Goal: Task Accomplishment & Management: Complete application form

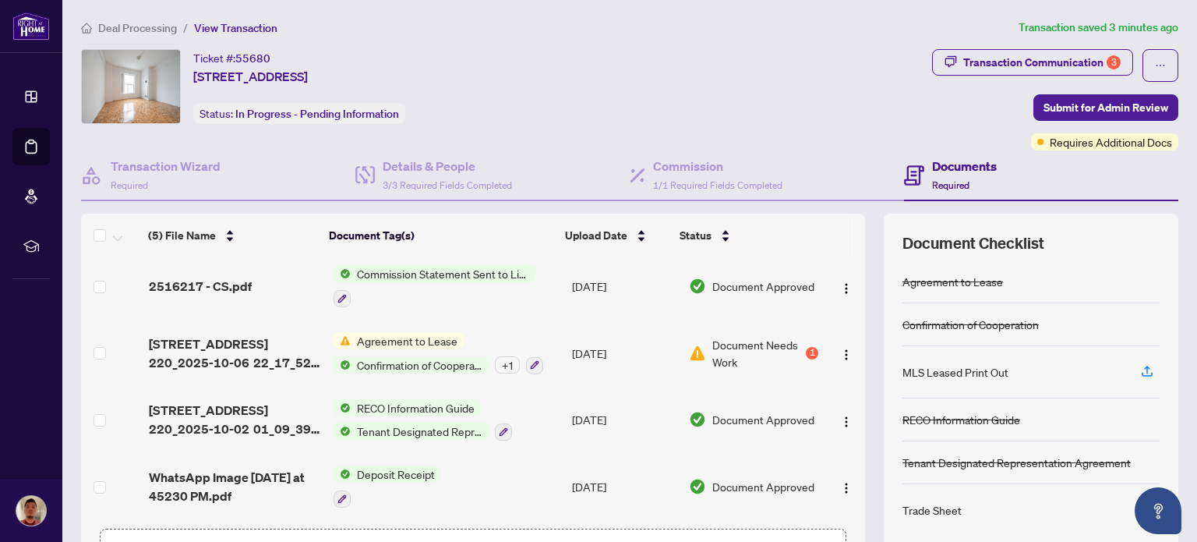
scroll to position [69, 0]
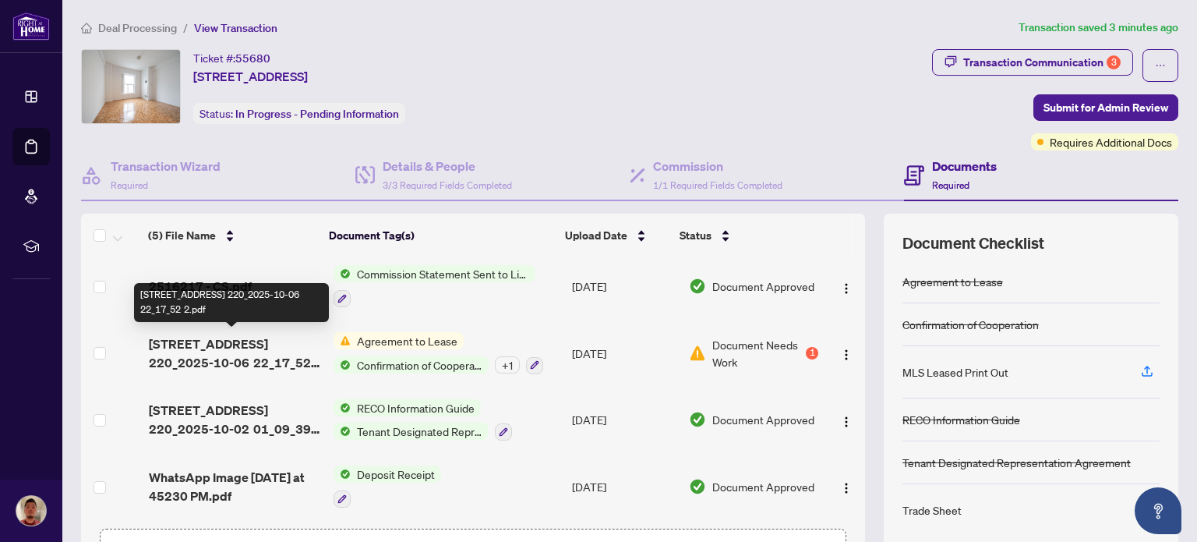
click at [248, 355] on span "[STREET_ADDRESS] 220_2025-10-06 22_17_52 2.pdf" at bounding box center [234, 352] width 171 height 37
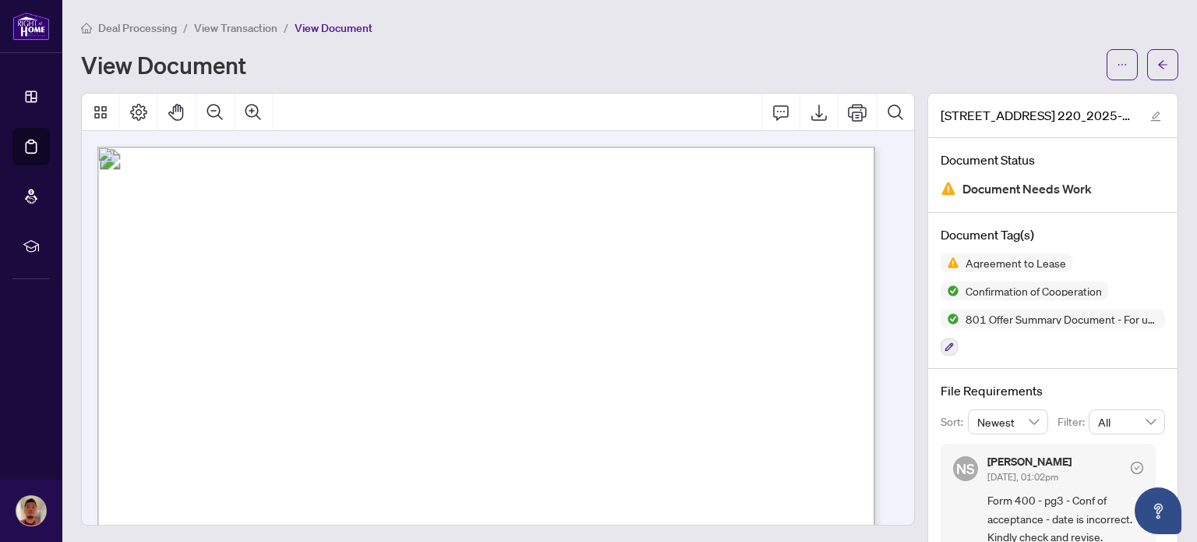
scroll to position [309, 0]
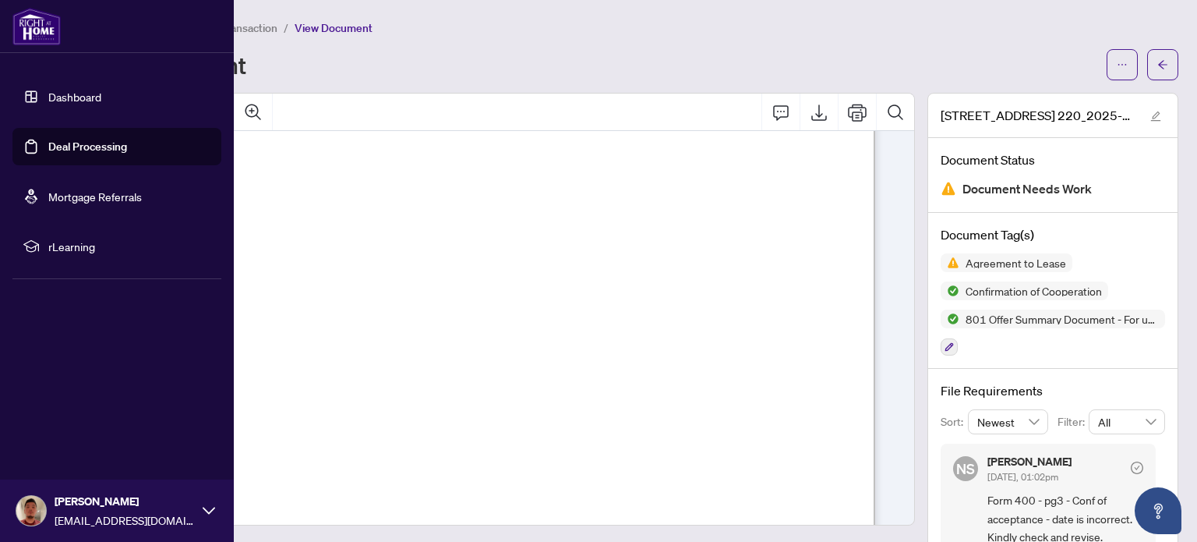
click at [53, 96] on link "Dashboard" at bounding box center [74, 97] width 53 height 14
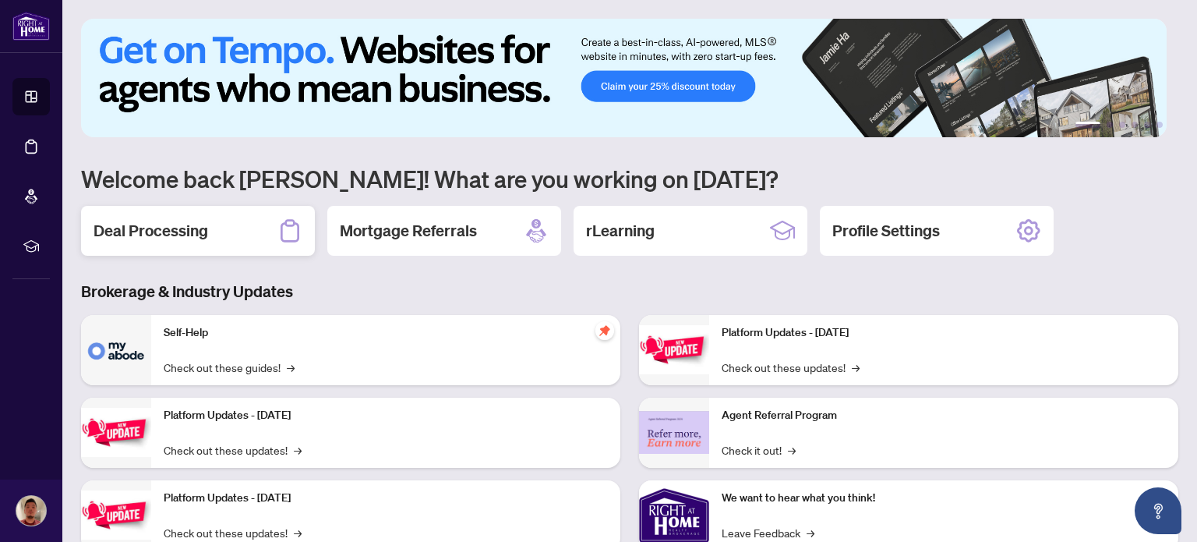
click at [167, 236] on h2 "Deal Processing" at bounding box center [151, 231] width 115 height 22
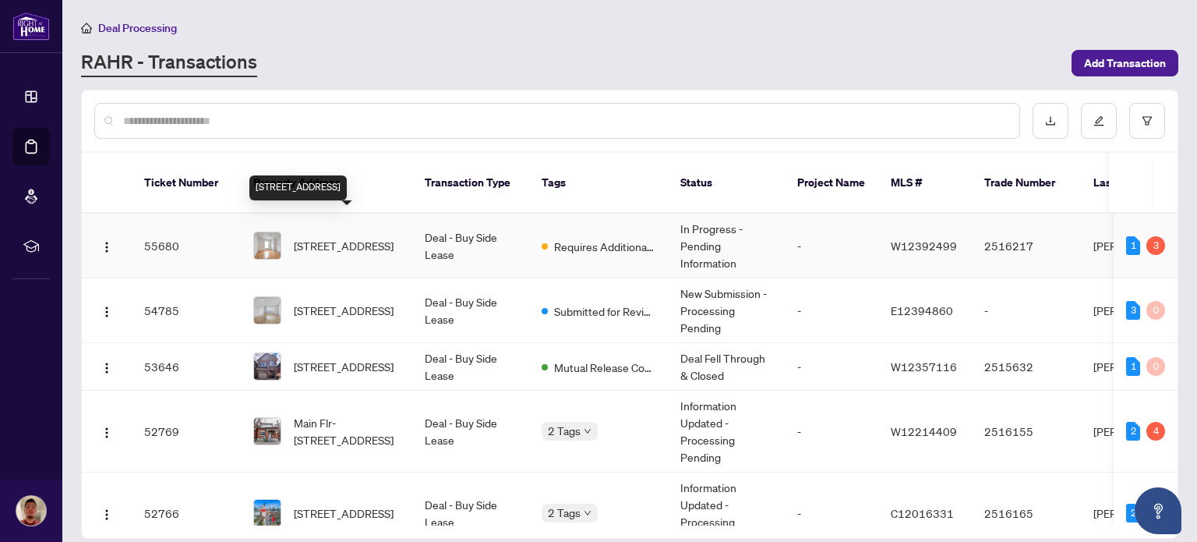
click at [371, 242] on span "220-1401 Dupont St, Toronto, Ontario M6H 4J7, Canada" at bounding box center [344, 245] width 100 height 17
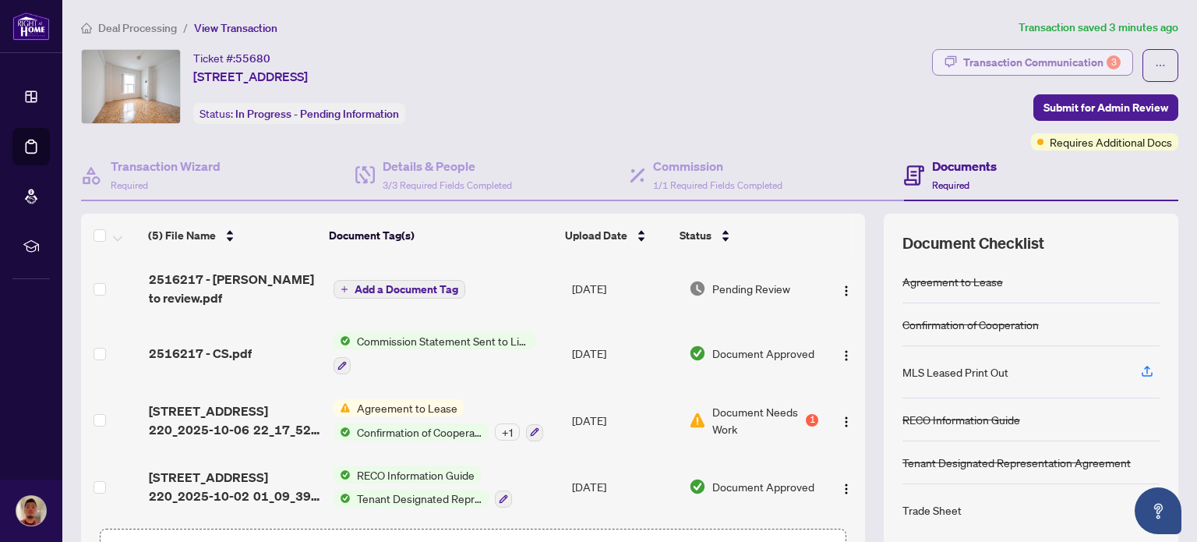
click at [1024, 51] on div "Transaction Communication 3" at bounding box center [1042, 62] width 157 height 25
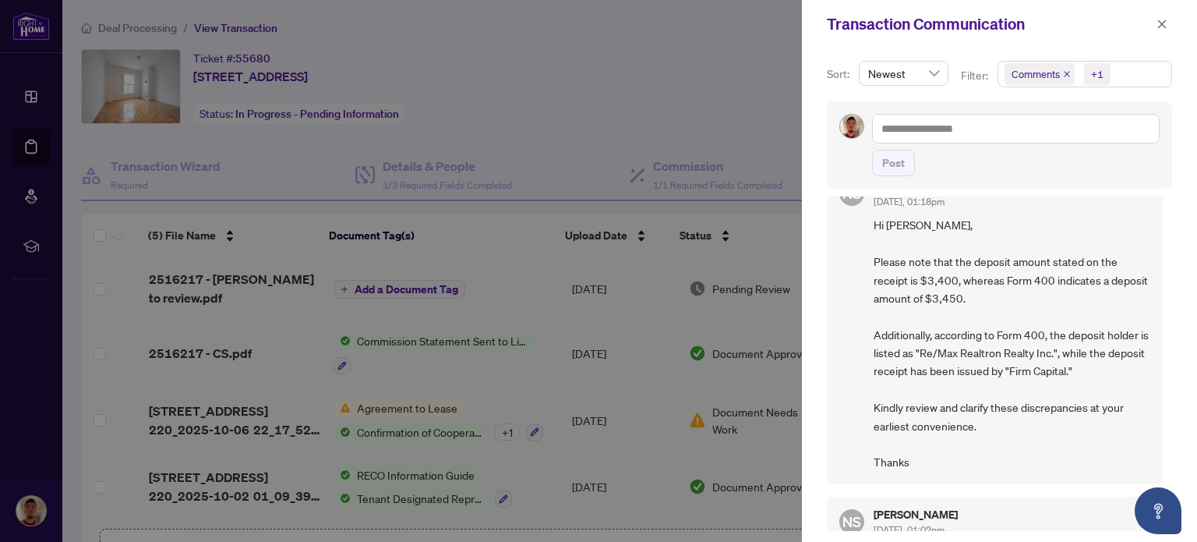
scroll to position [640, 0]
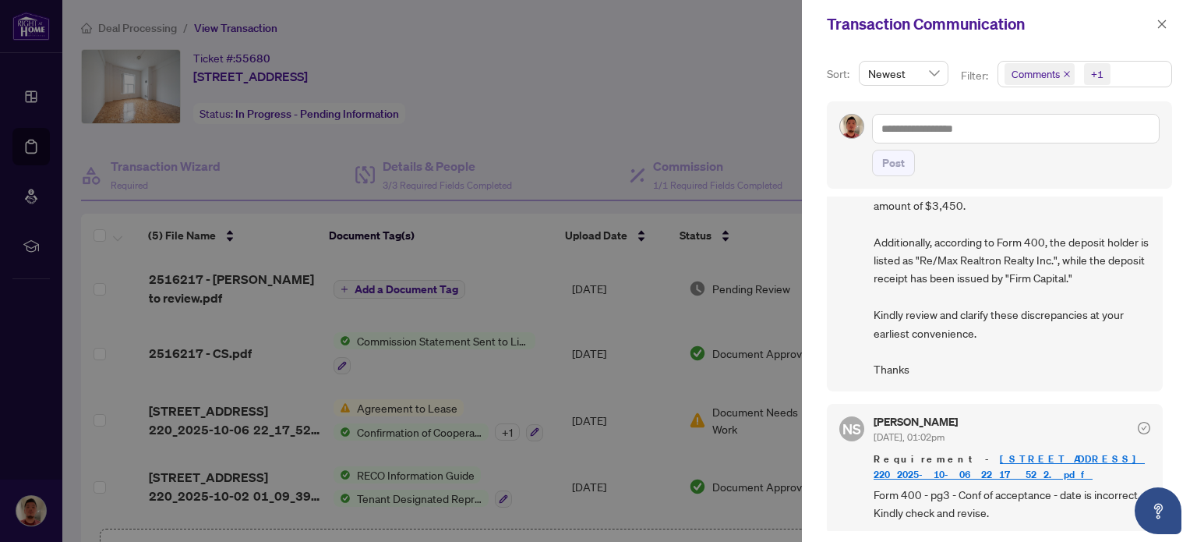
click at [957, 457] on link "[STREET_ADDRESS] 220_2025-10-06 22_17_52 2.pdf" at bounding box center [1009, 466] width 271 height 29
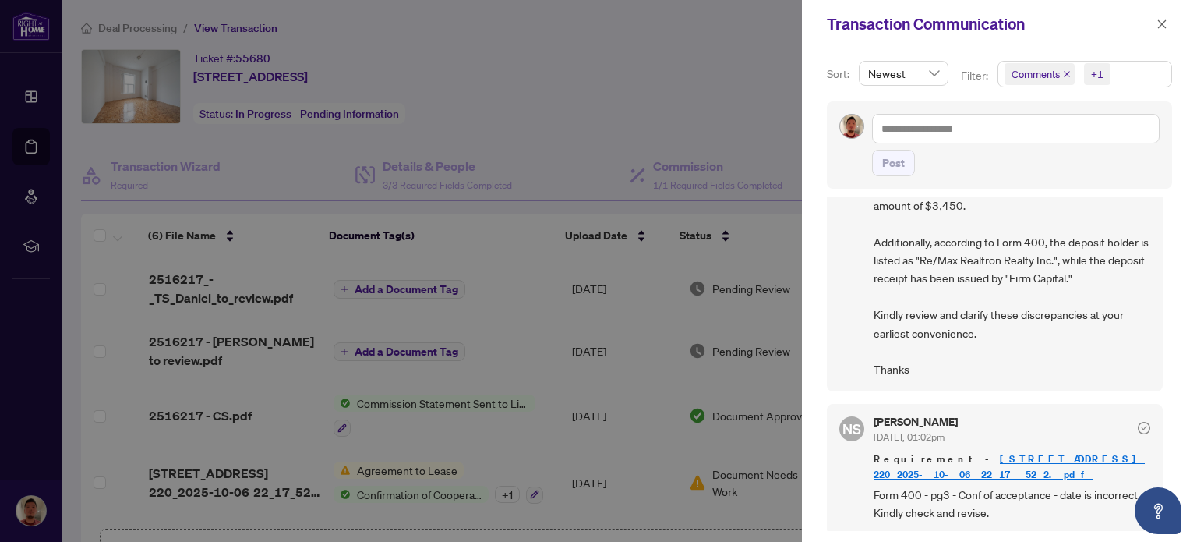
click at [708, 464] on div at bounding box center [598, 271] width 1197 height 542
click at [1160, 21] on icon "close" at bounding box center [1162, 24] width 11 height 11
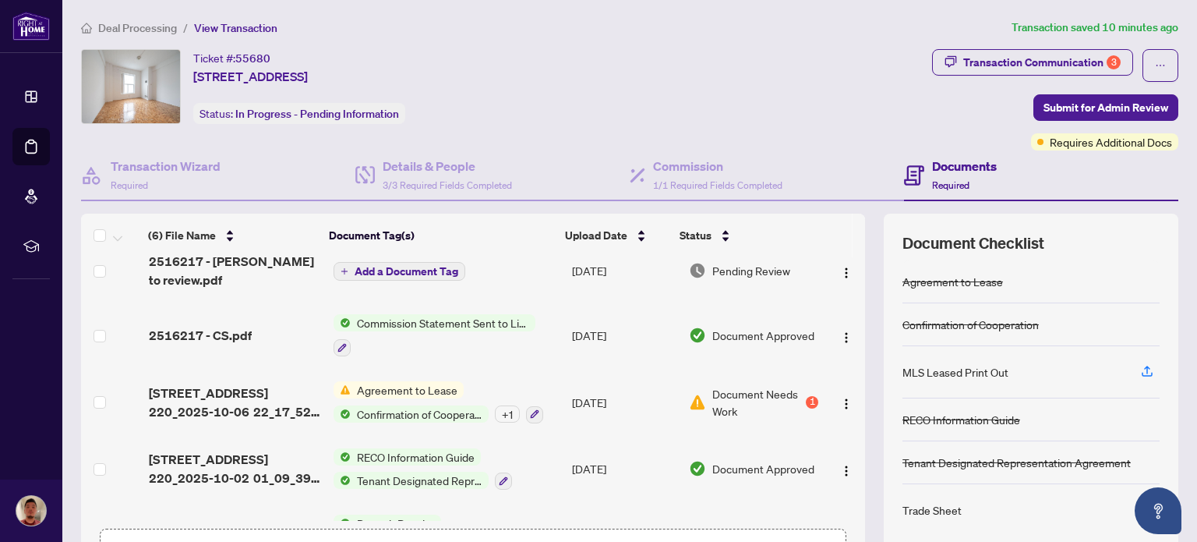
scroll to position [84, 0]
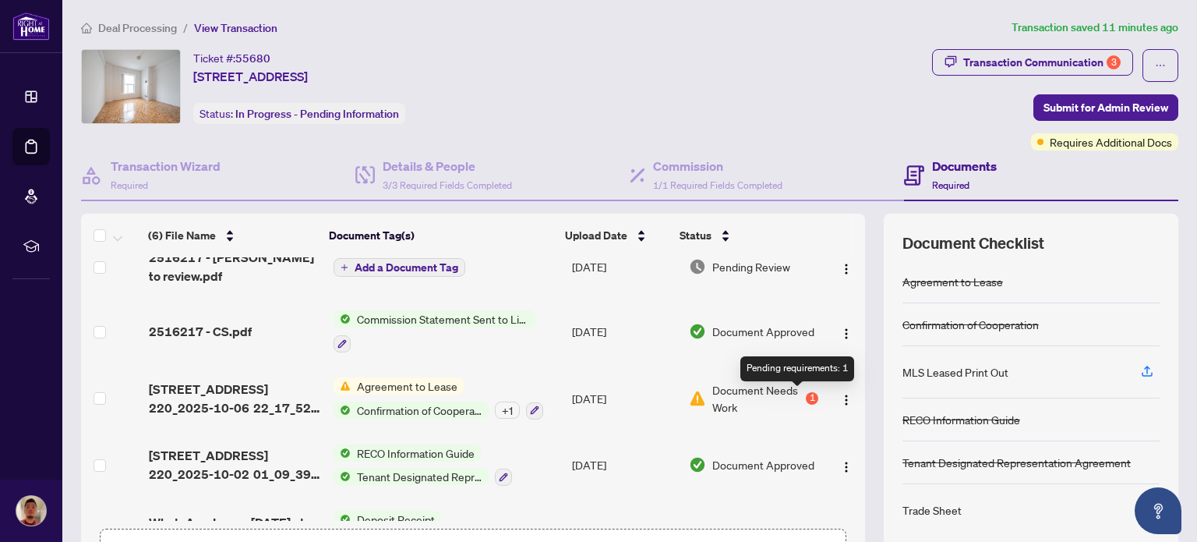
click at [806, 395] on div "1" at bounding box center [812, 398] width 12 height 12
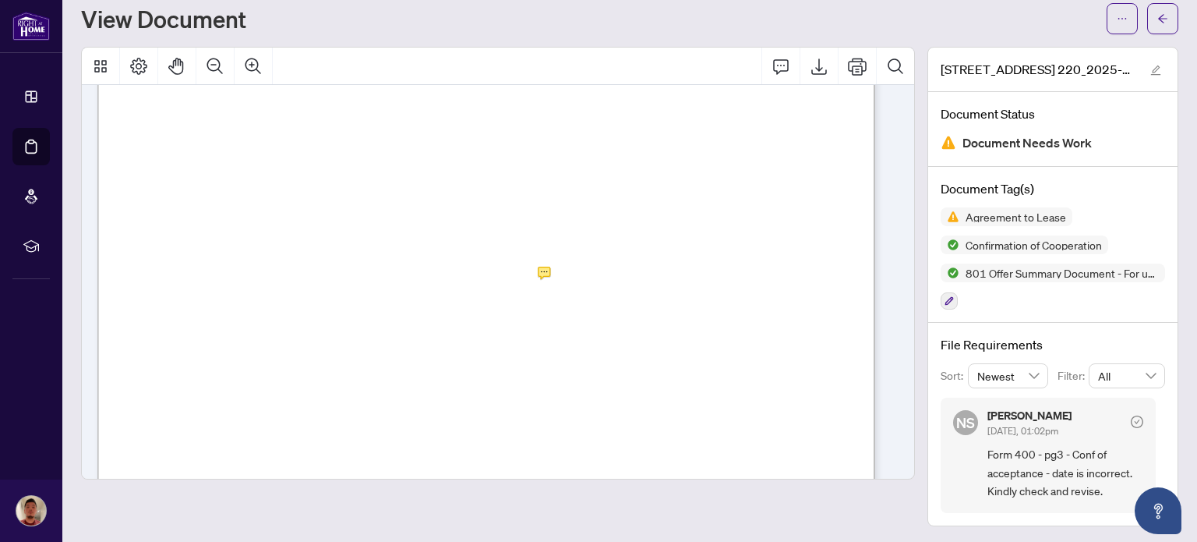
scroll to position [5270, 0]
click at [810, 70] on icon "Export" at bounding box center [819, 66] width 19 height 19
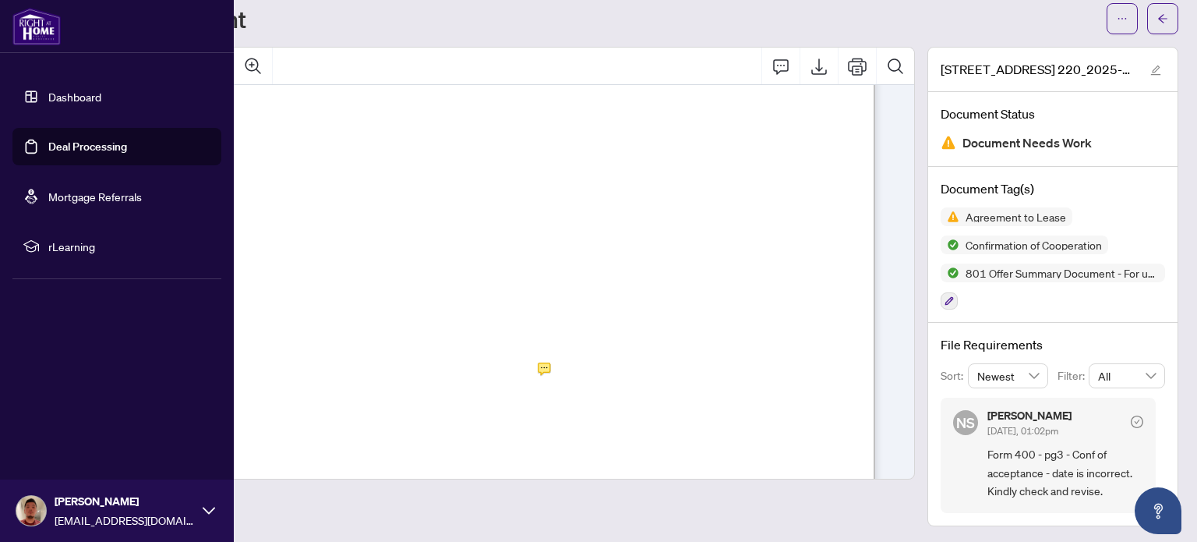
click at [71, 94] on link "Dashboard" at bounding box center [74, 97] width 53 height 14
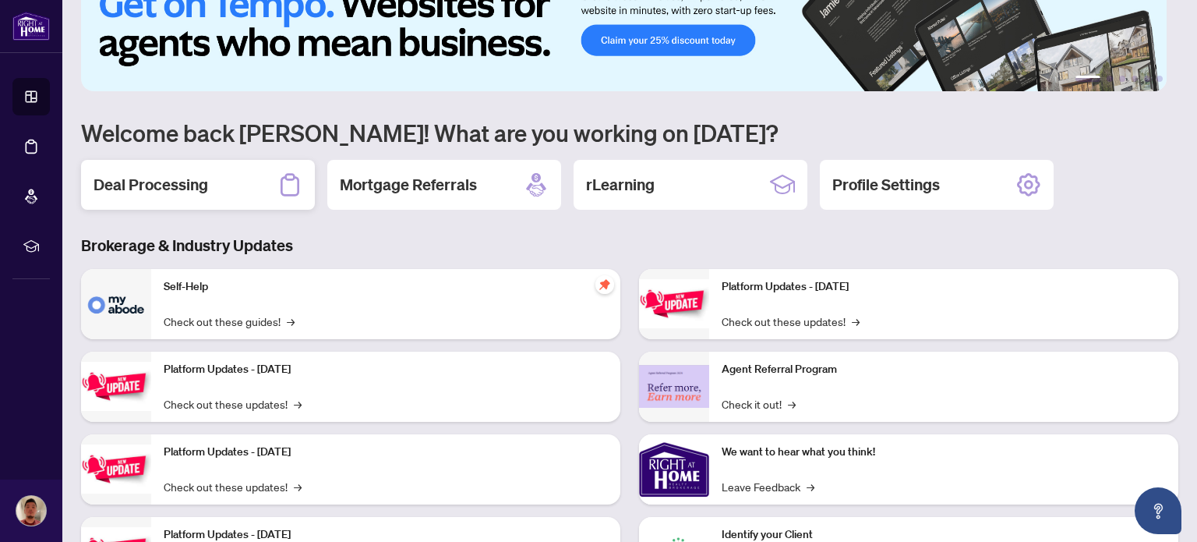
click at [251, 189] on div "Deal Processing" at bounding box center [198, 185] width 234 height 50
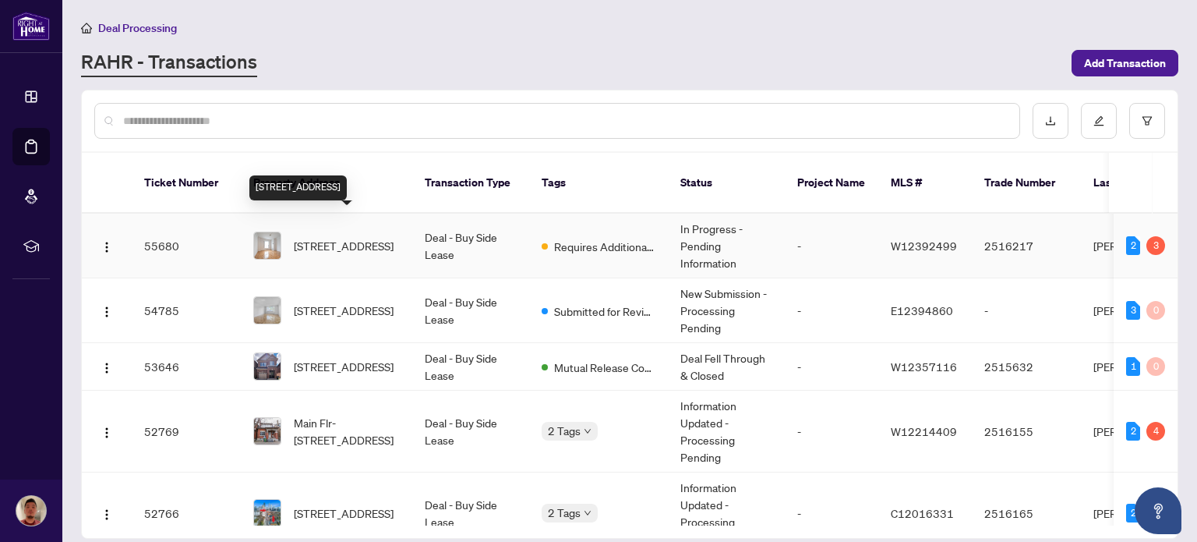
click at [349, 237] on span "[STREET_ADDRESS]" at bounding box center [344, 245] width 100 height 17
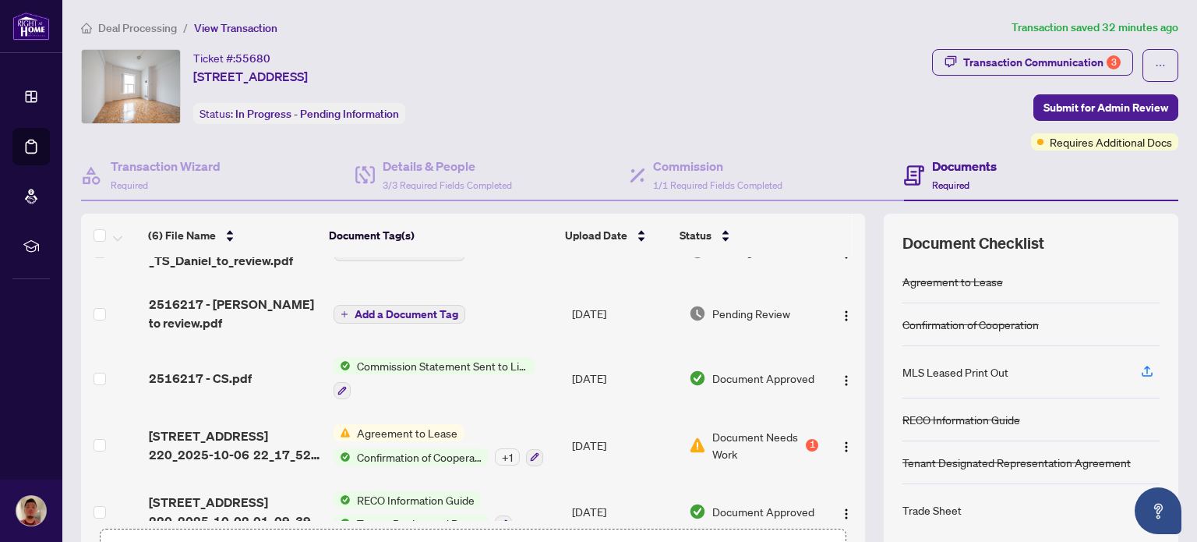
scroll to position [2, 0]
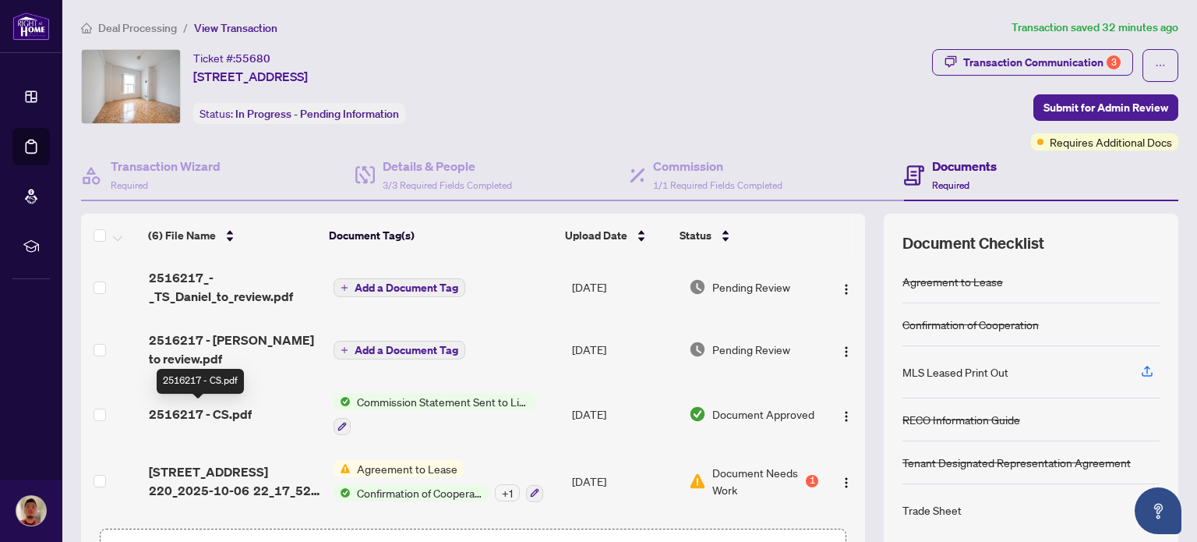
click at [214, 405] on span "2516217 - CS.pdf" at bounding box center [200, 414] width 103 height 19
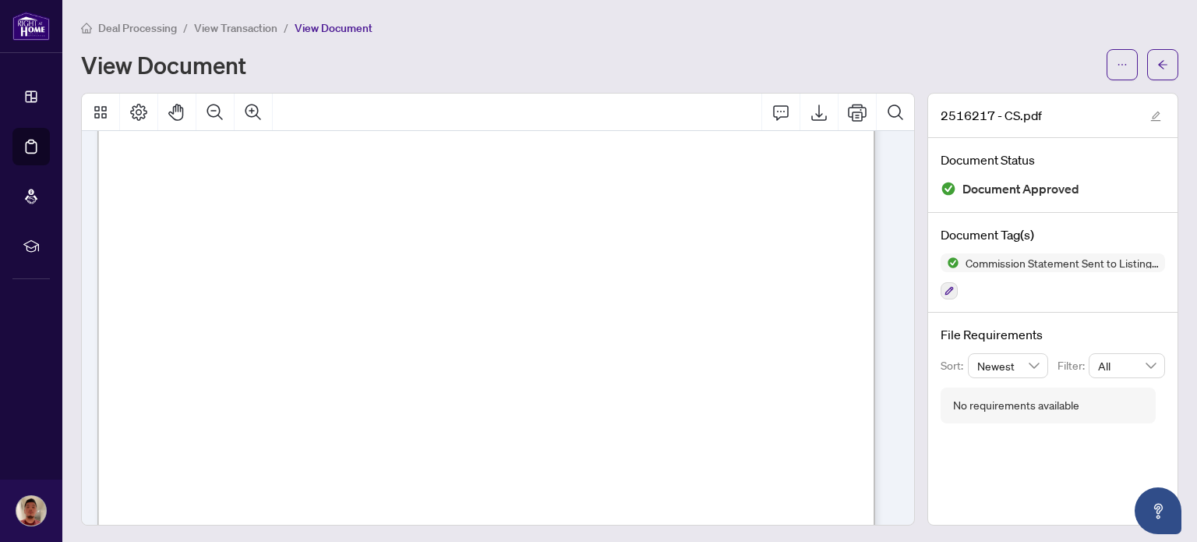
scroll to position [416, 0]
click at [1147, 76] on button "button" at bounding box center [1162, 64] width 31 height 31
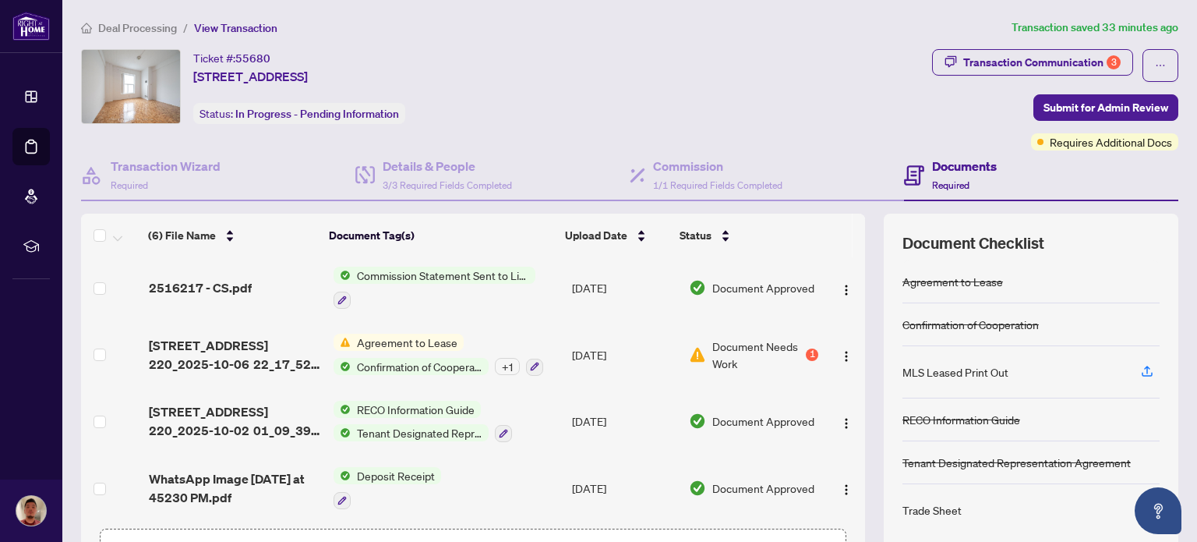
scroll to position [129, 0]
click at [727, 355] on span "Document Needs Work" at bounding box center [757, 353] width 91 height 34
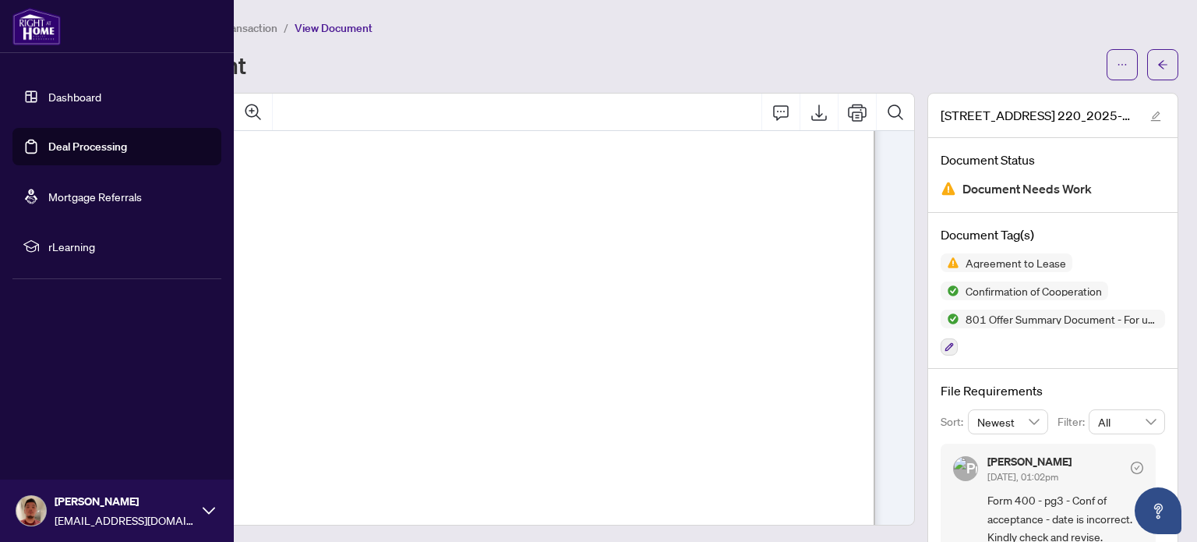
click at [67, 102] on link "Dashboard" at bounding box center [74, 97] width 53 height 14
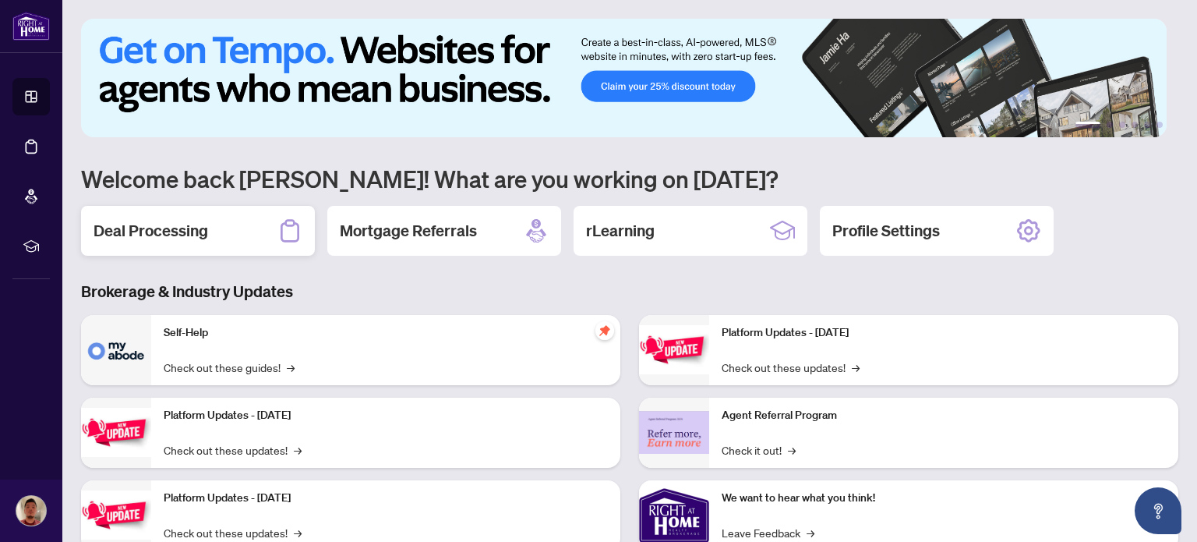
click at [235, 236] on div "Deal Processing" at bounding box center [198, 231] width 234 height 50
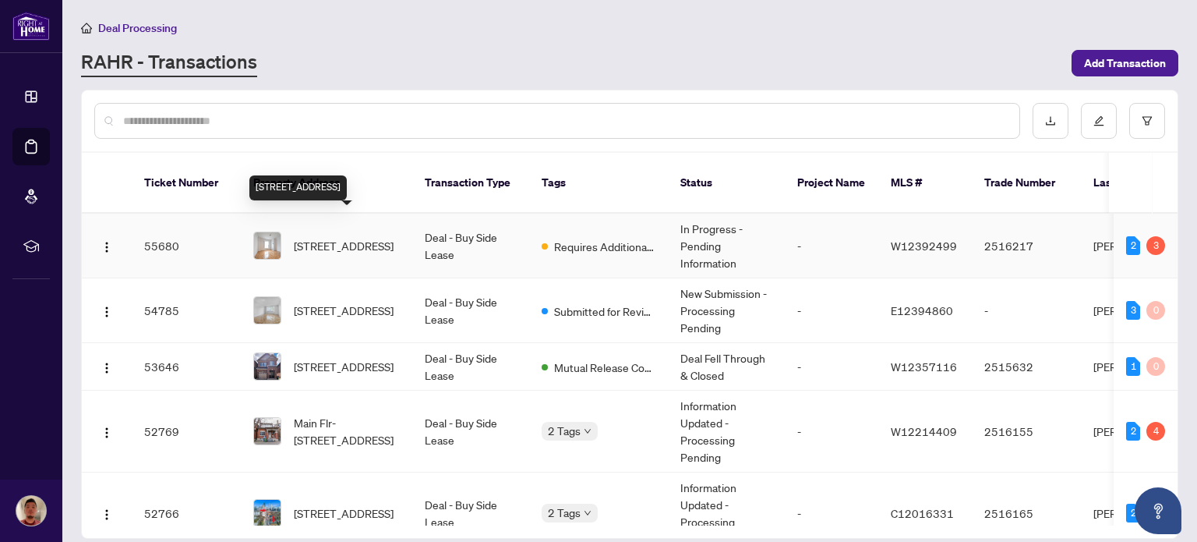
click at [373, 239] on span "[STREET_ADDRESS]" at bounding box center [344, 245] width 100 height 17
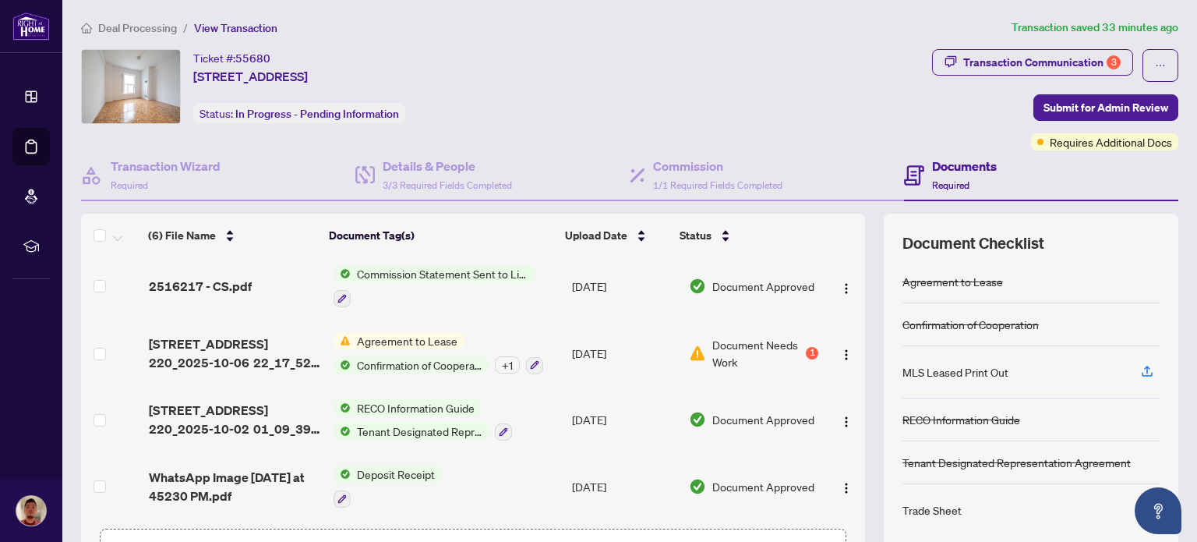
scroll to position [131, 0]
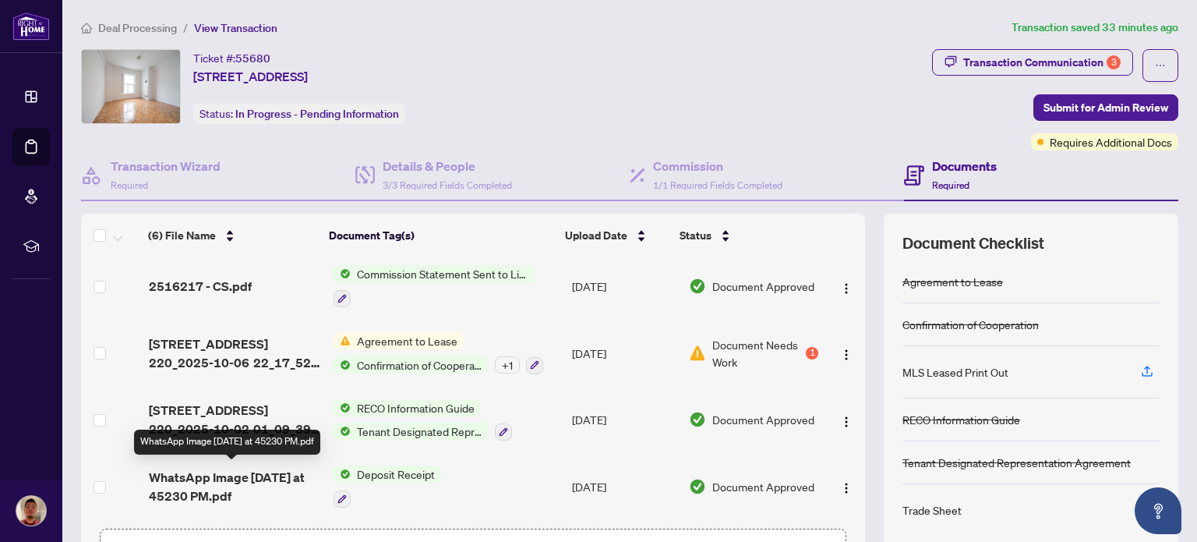
click at [242, 479] on span "WhatsApp Image [DATE] at 45230 PM.pdf" at bounding box center [234, 486] width 171 height 37
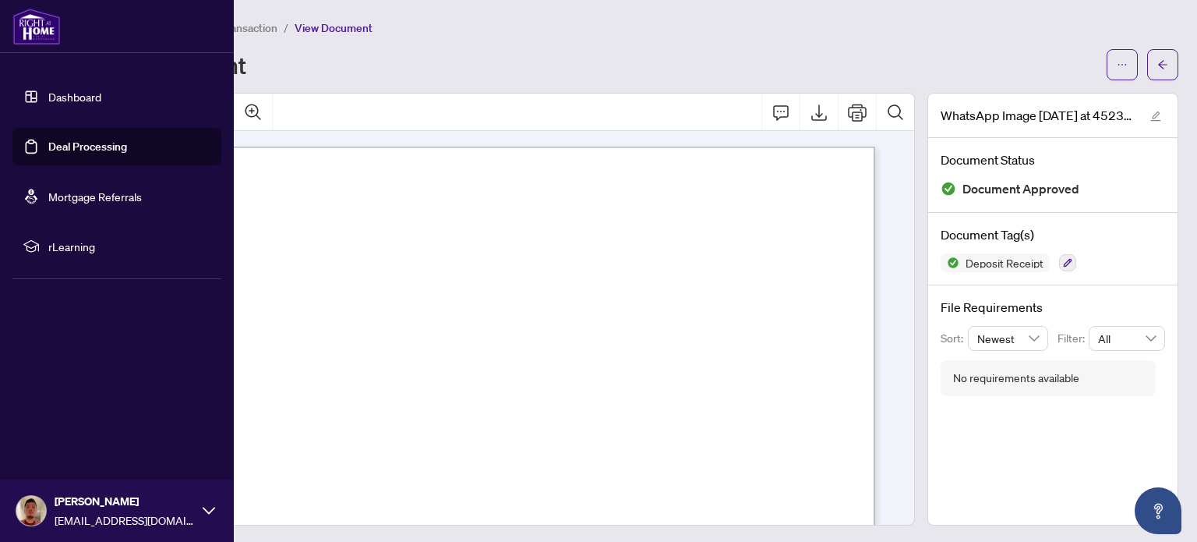
click at [48, 97] on link "Dashboard" at bounding box center [74, 97] width 53 height 14
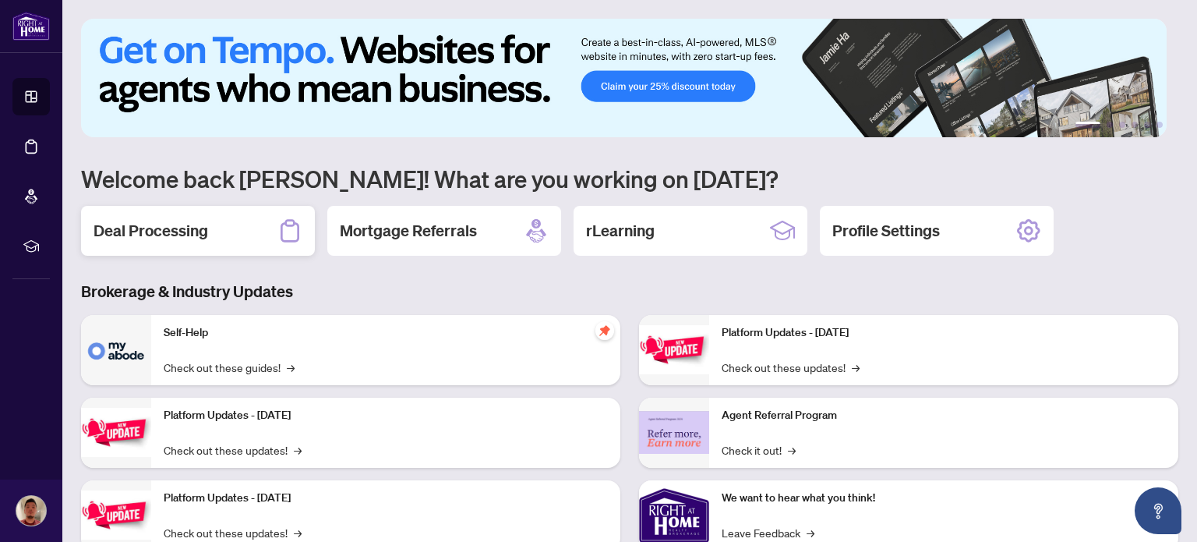
click at [244, 242] on div "Deal Processing" at bounding box center [198, 231] width 234 height 50
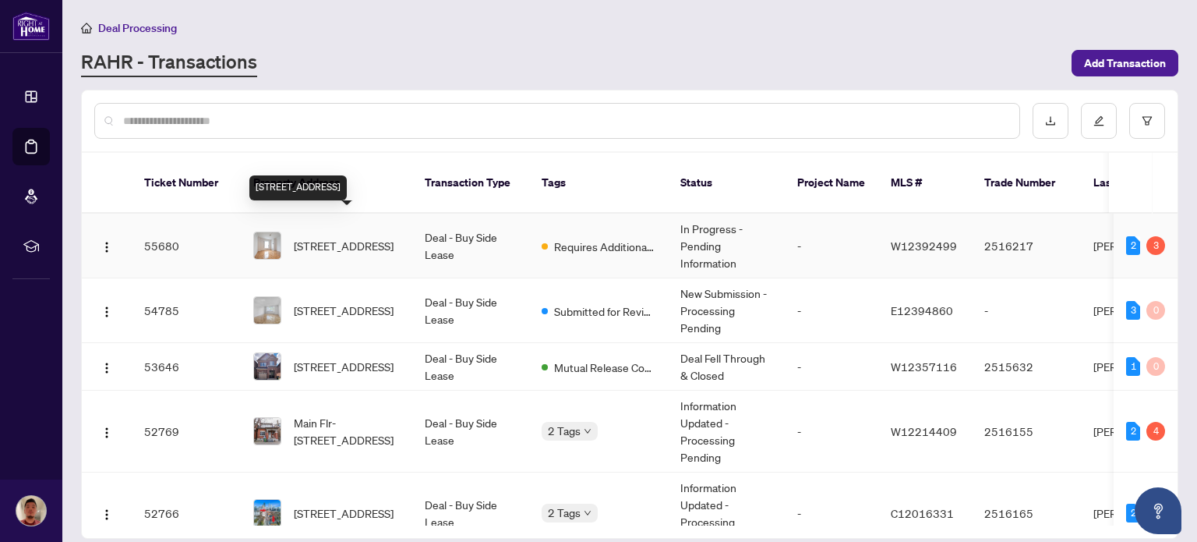
click at [366, 238] on span "[STREET_ADDRESS]" at bounding box center [344, 245] width 100 height 17
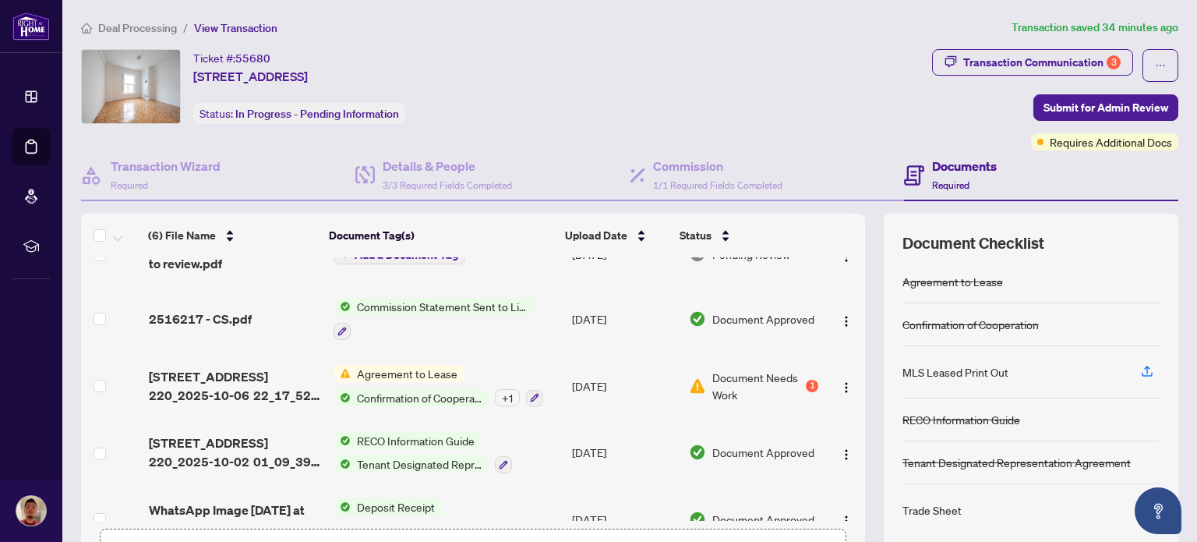
scroll to position [96, 0]
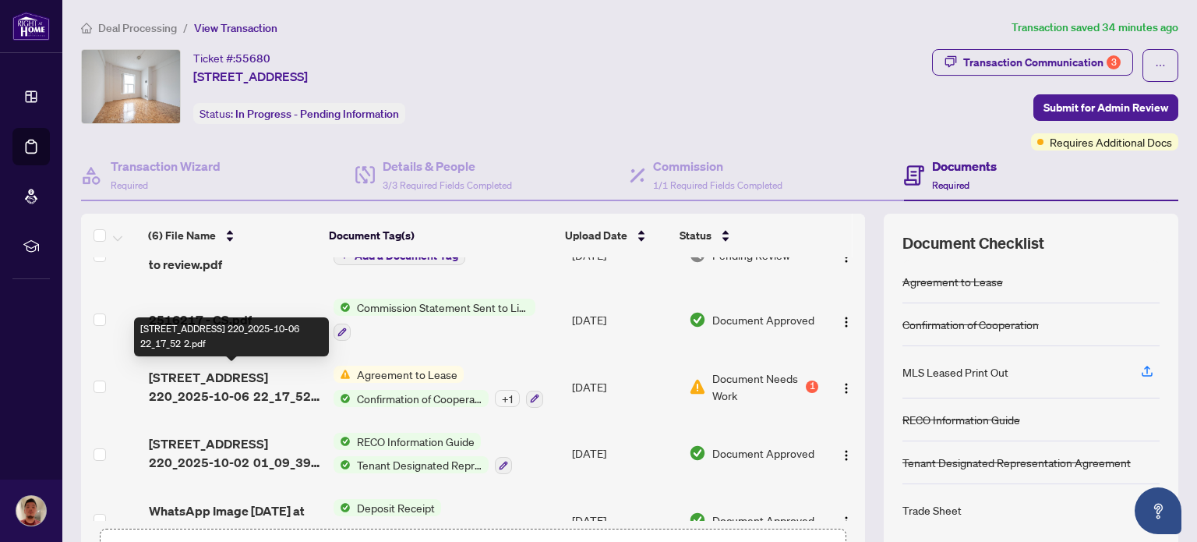
click at [242, 387] on span "[STREET_ADDRESS] 220_2025-10-06 22_17_52 2.pdf" at bounding box center [234, 386] width 171 height 37
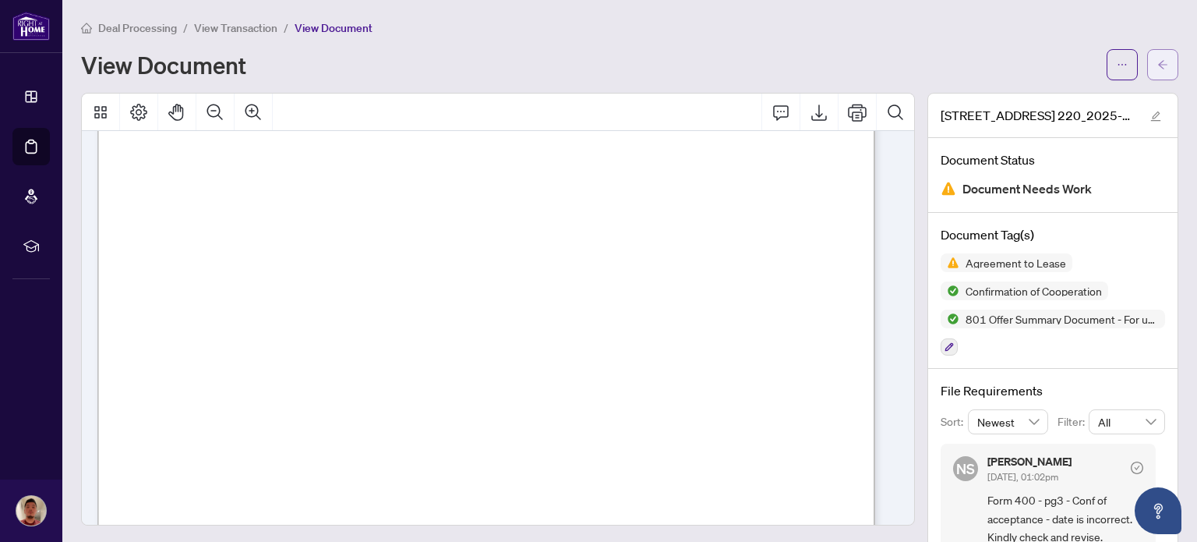
click at [1162, 65] on button "button" at bounding box center [1162, 64] width 31 height 31
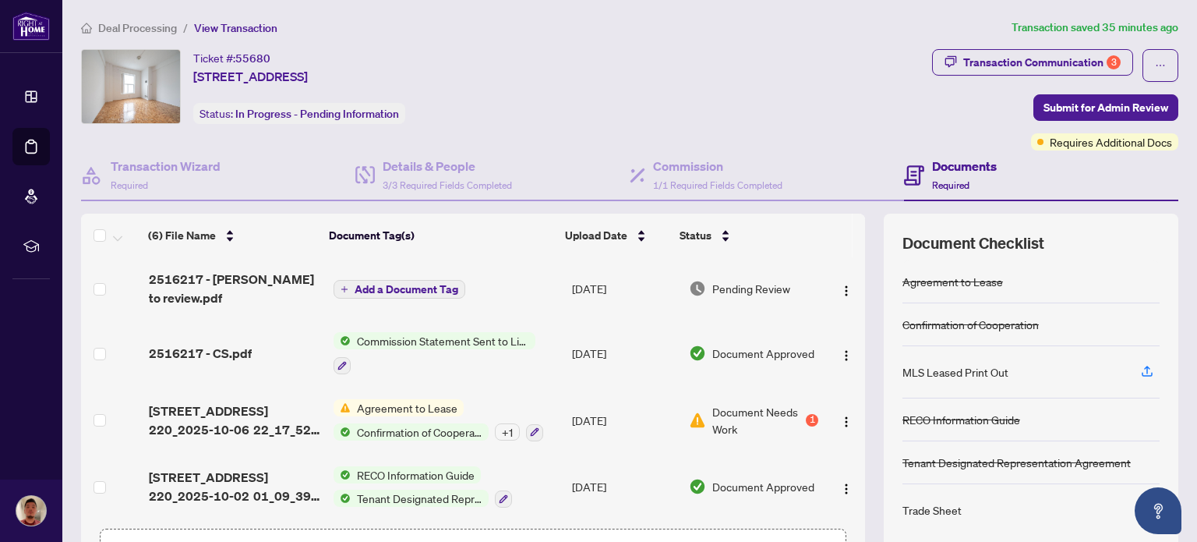
scroll to position [59, 0]
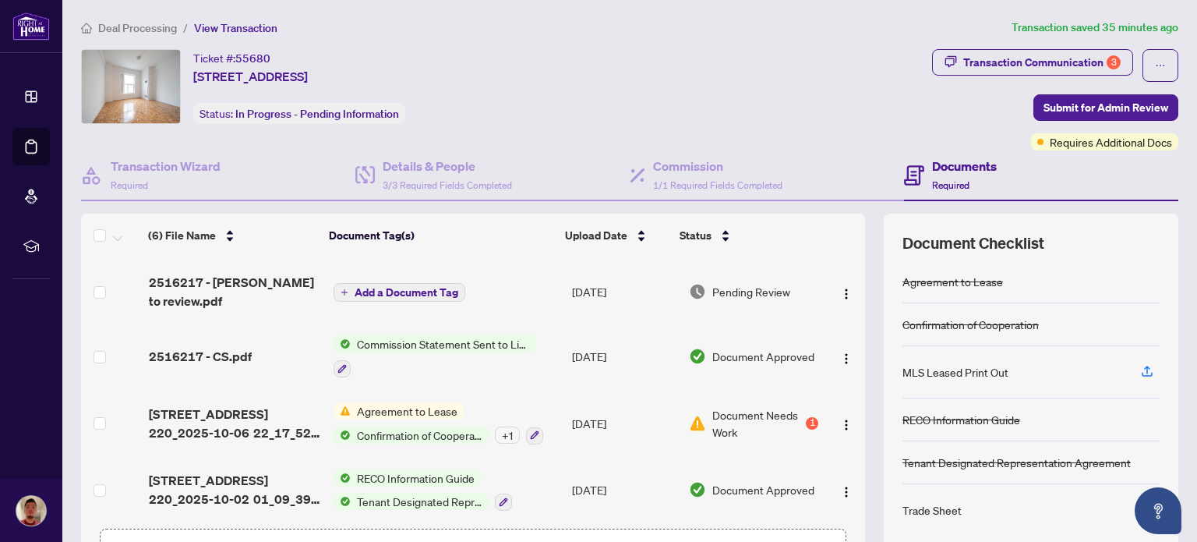
click at [414, 417] on span "Agreement to Lease" at bounding box center [407, 410] width 113 height 17
click at [712, 436] on span "Document Needs Work" at bounding box center [757, 423] width 91 height 34
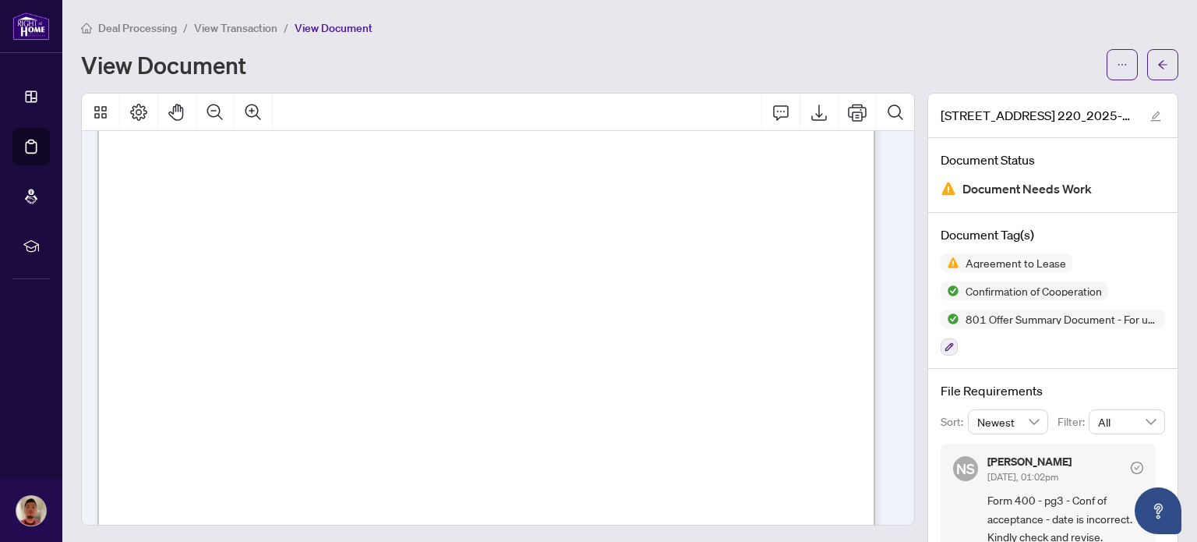
scroll to position [46, 0]
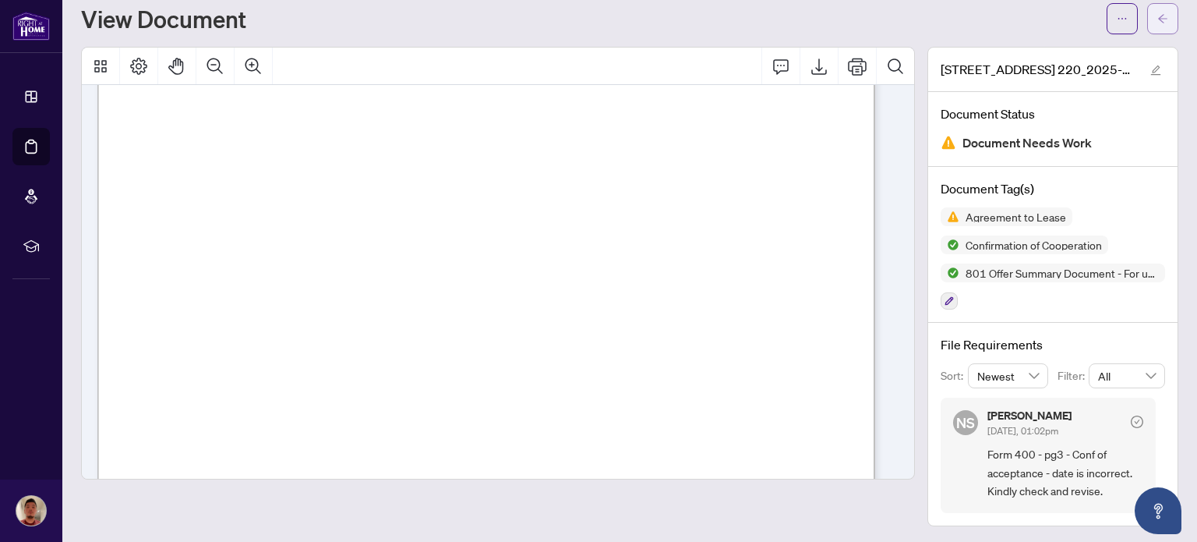
click at [1147, 20] on button "button" at bounding box center [1162, 18] width 31 height 31
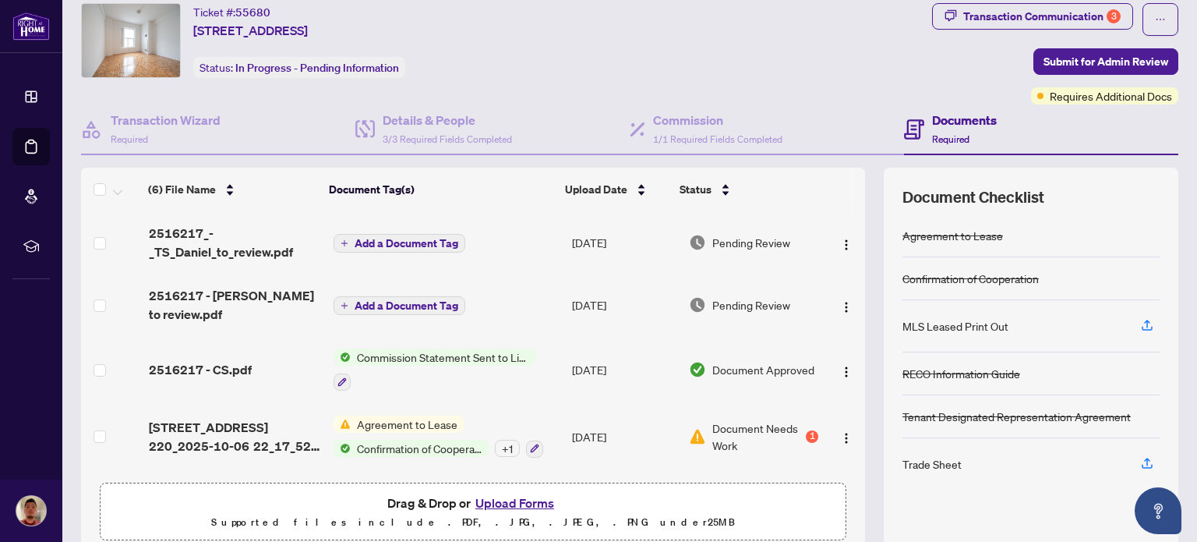
click at [720, 430] on span "Document Needs Work" at bounding box center [757, 436] width 91 height 34
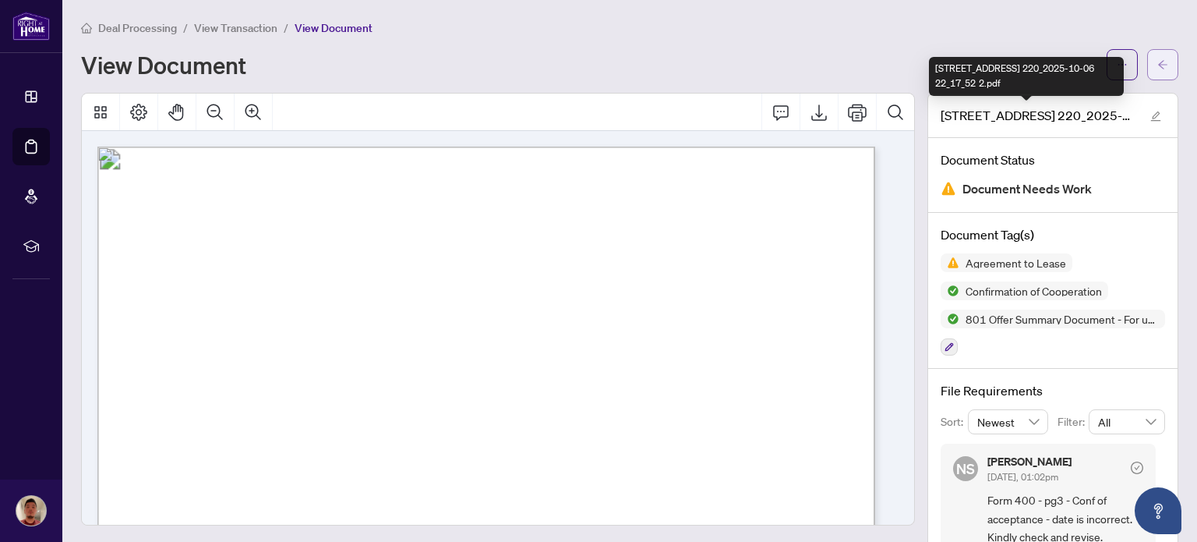
click at [1160, 68] on button "button" at bounding box center [1162, 64] width 31 height 31
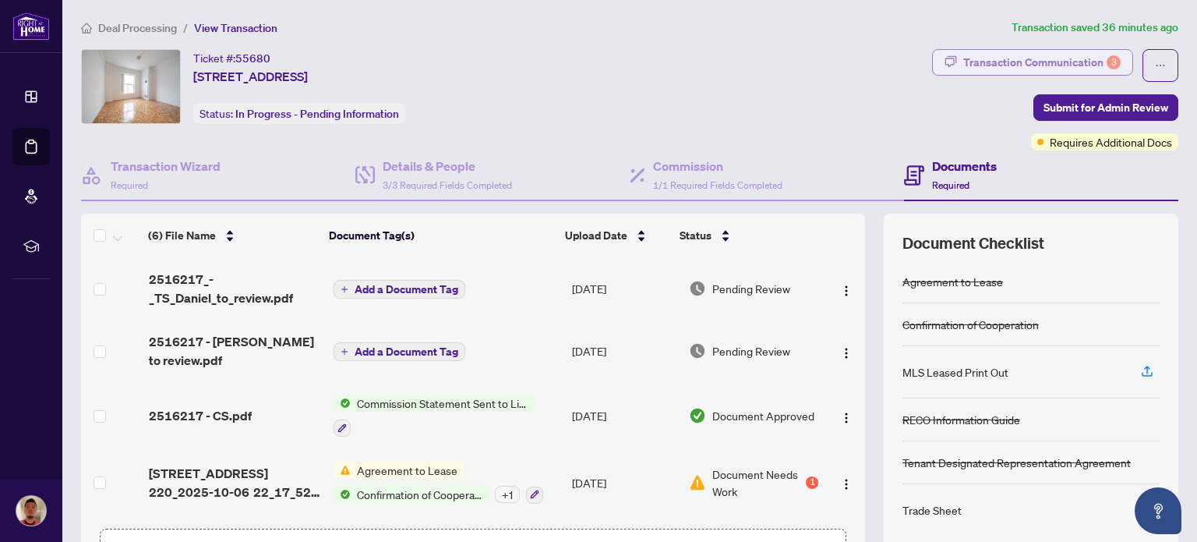
click at [1039, 58] on div "Transaction Communication 3" at bounding box center [1042, 62] width 157 height 25
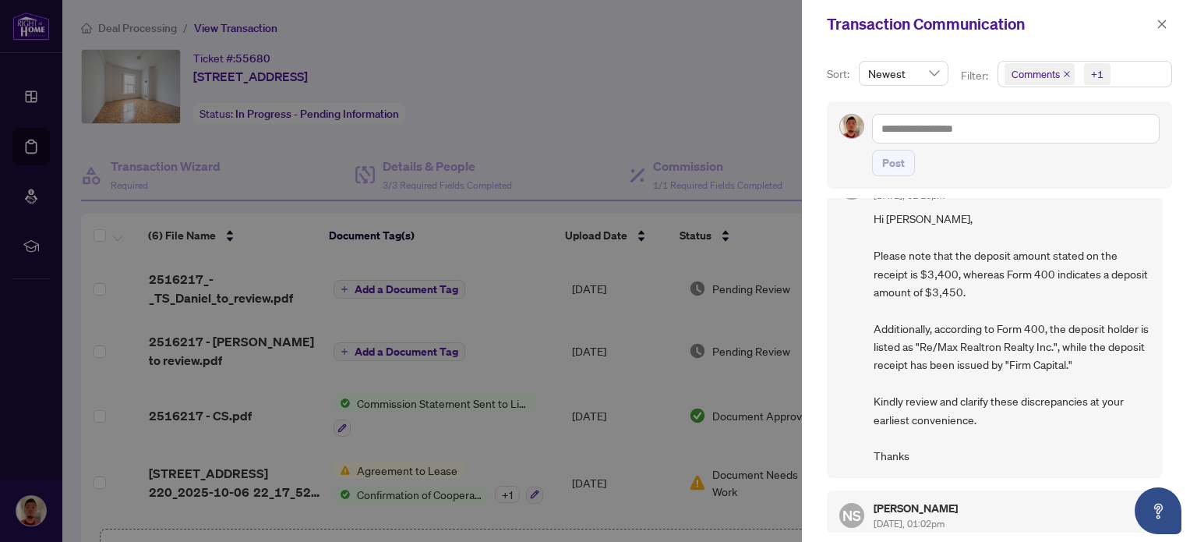
scroll to position [555, 0]
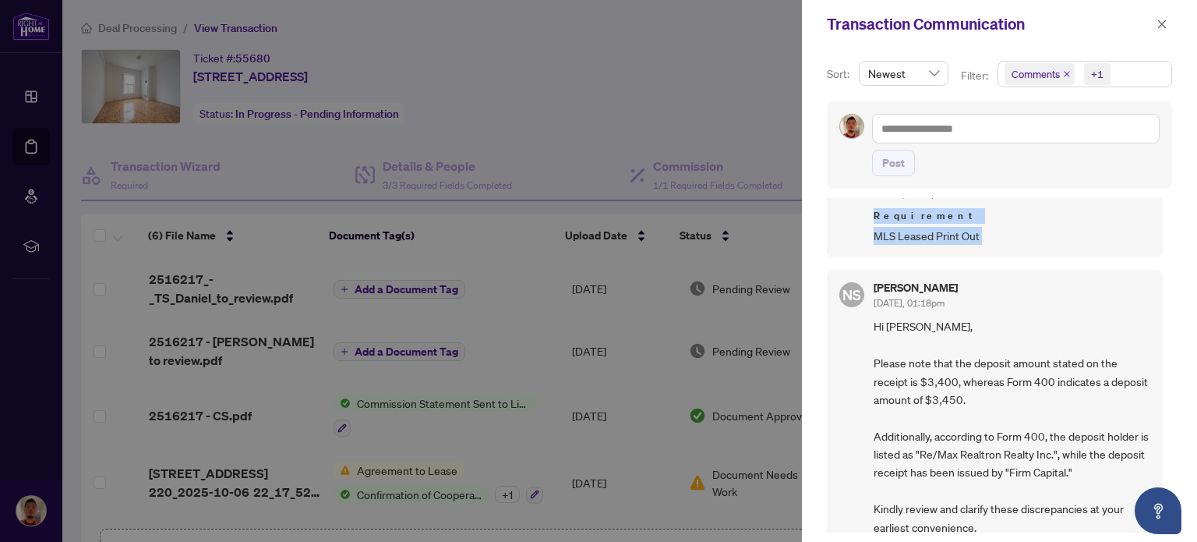
drag, startPoint x: 823, startPoint y: 199, endPoint x: 864, endPoint y: 202, distance: 40.7
click at [864, 202] on div "Sort: Newest Filter: Comments +1 Post NS Neena Sharma Oct/07/2025, 01:22pm Hi D…" at bounding box center [999, 294] width 395 height 493
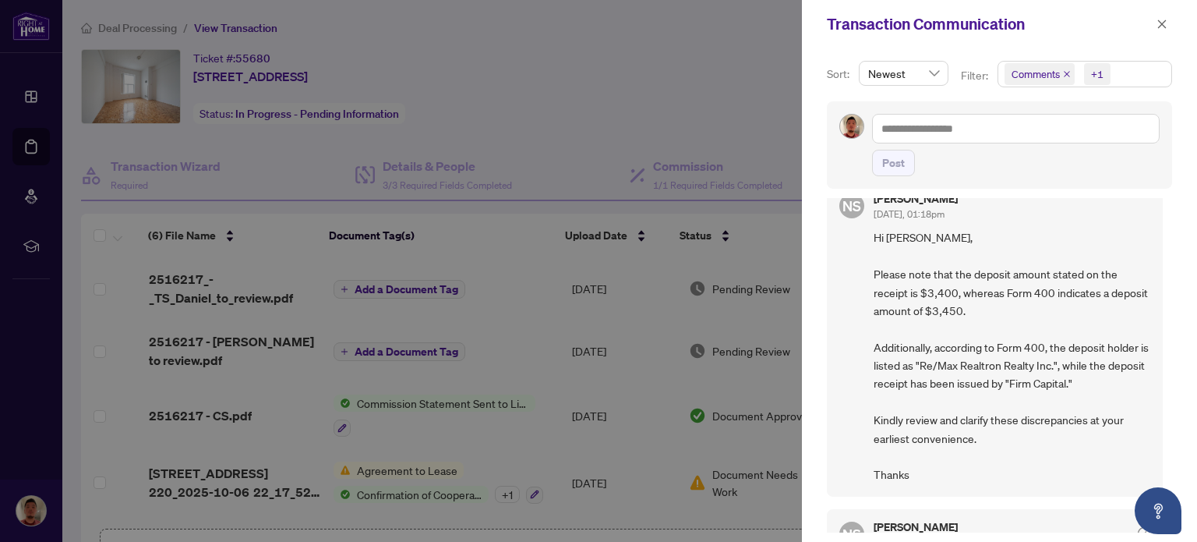
scroll to position [535, 0]
click at [704, 77] on div at bounding box center [598, 271] width 1197 height 542
click at [433, 111] on div at bounding box center [598, 271] width 1197 height 542
click at [1160, 21] on icon "close" at bounding box center [1162, 24] width 11 height 11
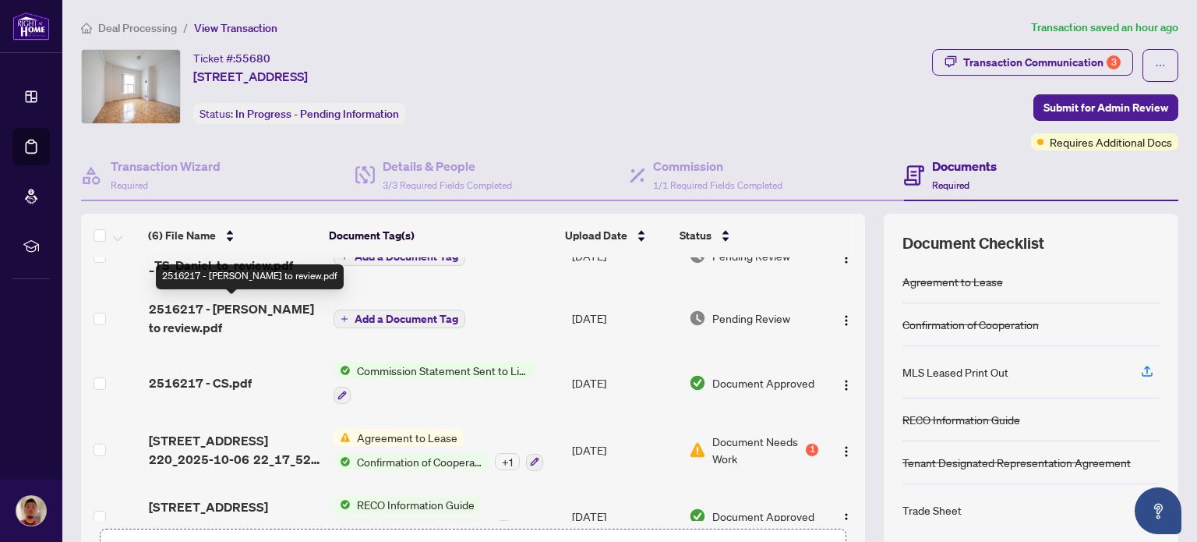
scroll to position [0, 0]
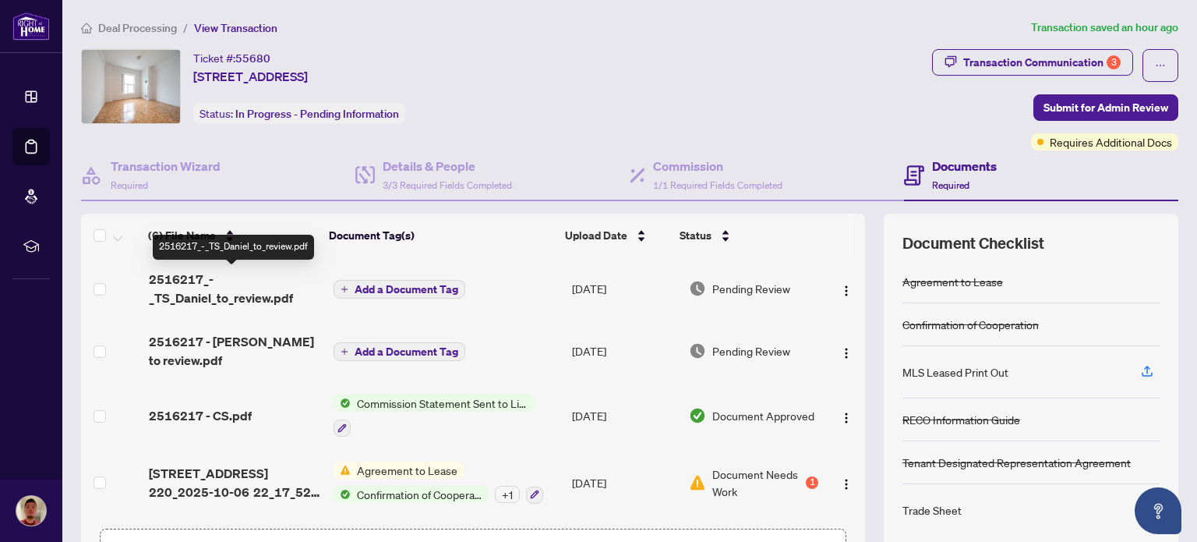
click at [261, 290] on span "2516217_-_TS_Daniel_to_review.pdf" at bounding box center [234, 288] width 171 height 37
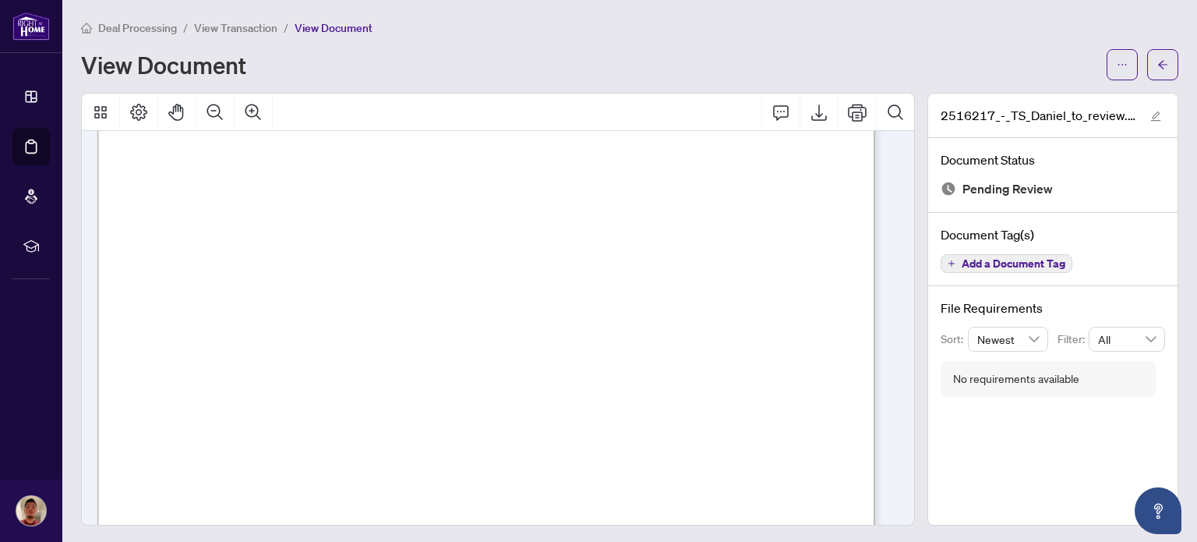
scroll to position [515, 0]
click at [1158, 70] on span "button" at bounding box center [1163, 64] width 11 height 25
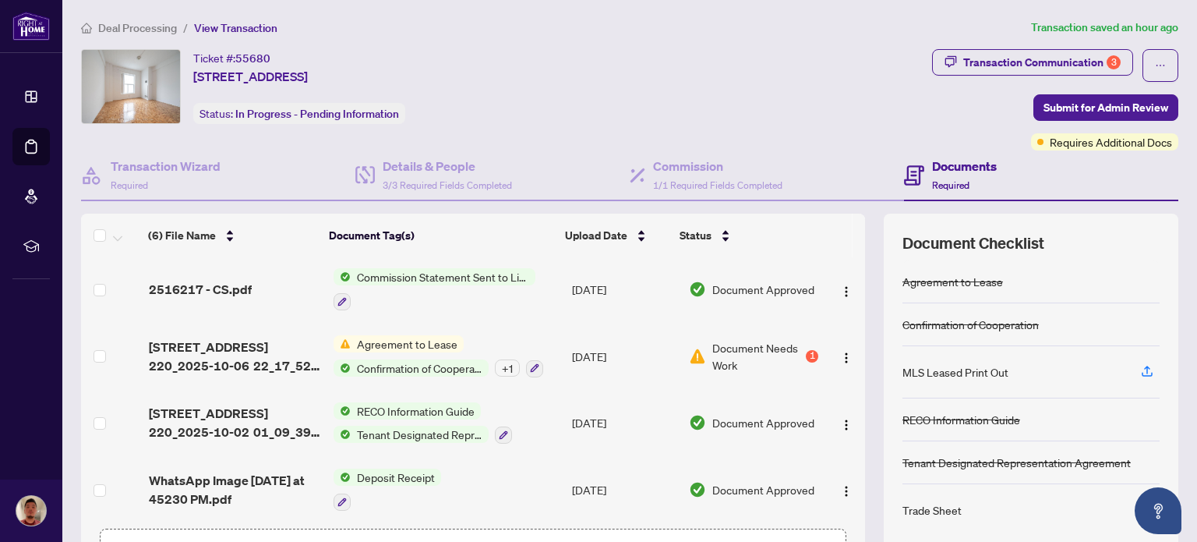
scroll to position [131, 0]
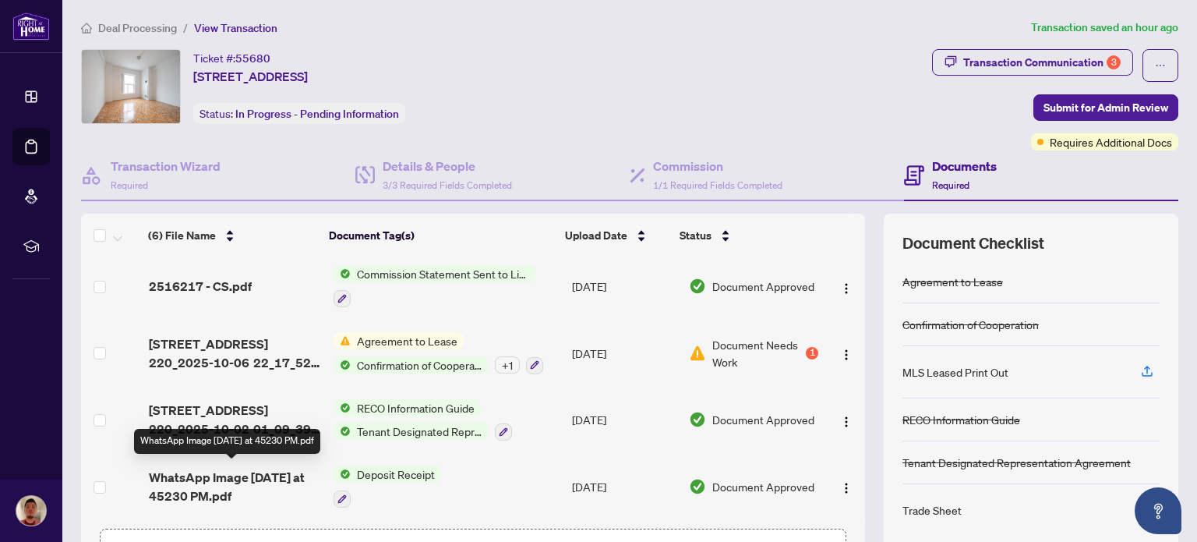
click at [254, 479] on span "WhatsApp Image [DATE] at 45230 PM.pdf" at bounding box center [234, 486] width 171 height 37
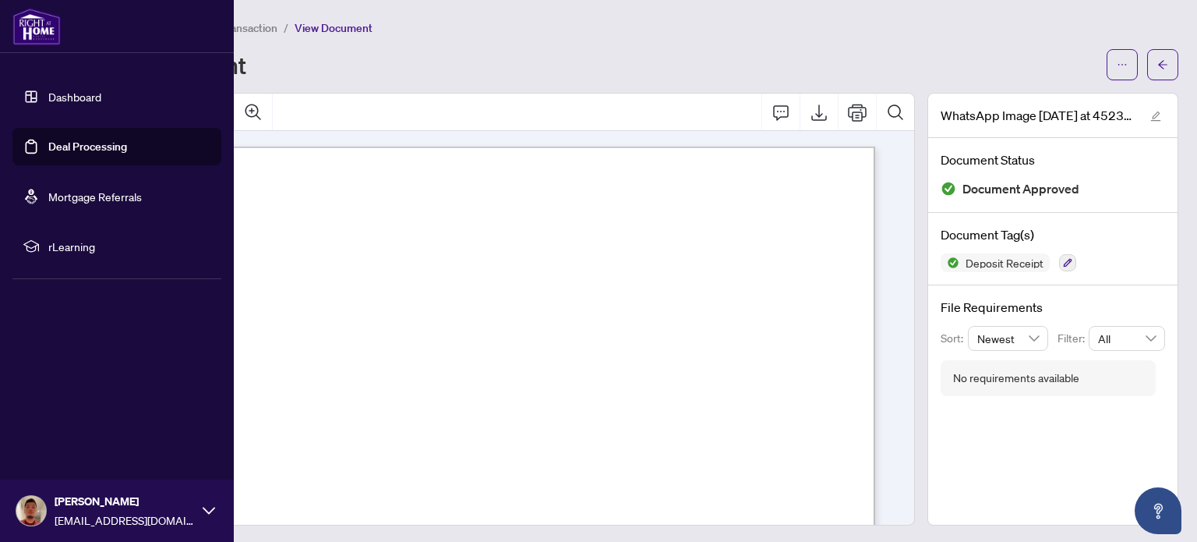
click at [51, 96] on link "Dashboard" at bounding box center [74, 97] width 53 height 14
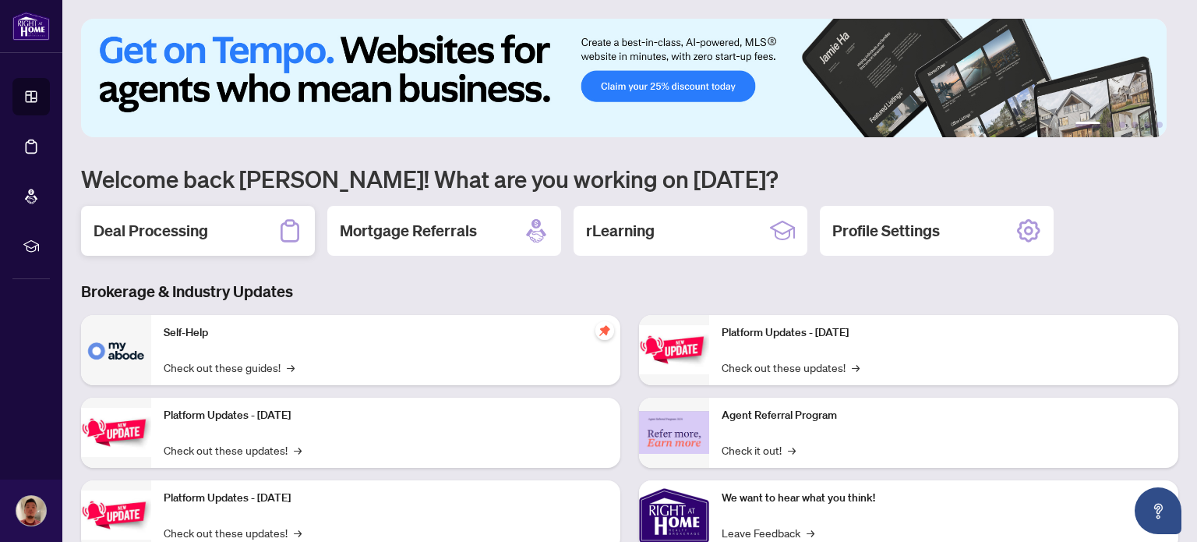
click at [175, 237] on h2 "Deal Processing" at bounding box center [151, 231] width 115 height 22
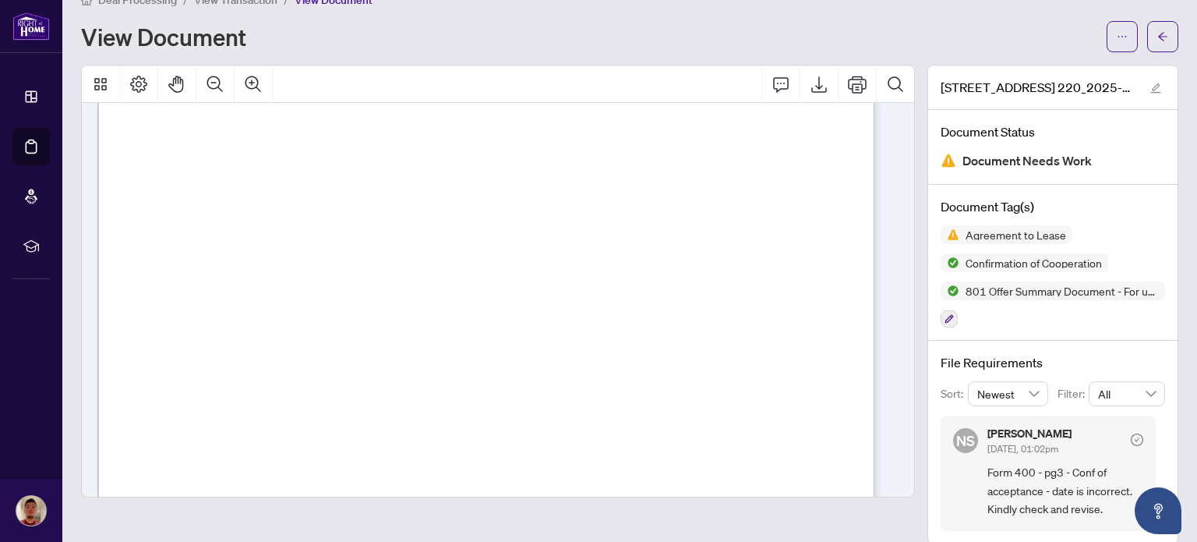
scroll to position [457, 0]
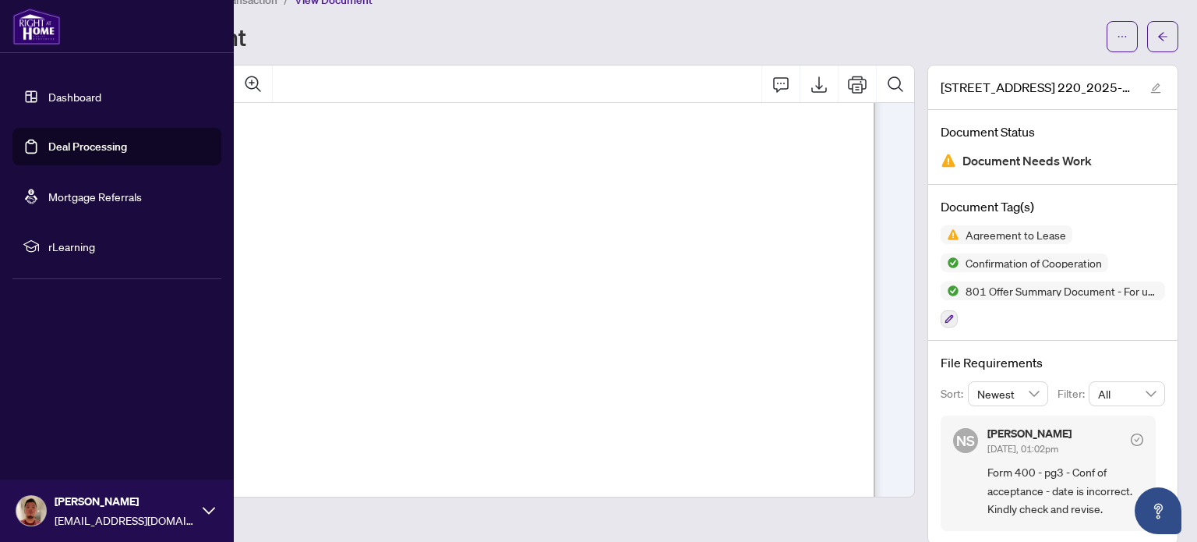
click at [56, 102] on link "Dashboard" at bounding box center [74, 97] width 53 height 14
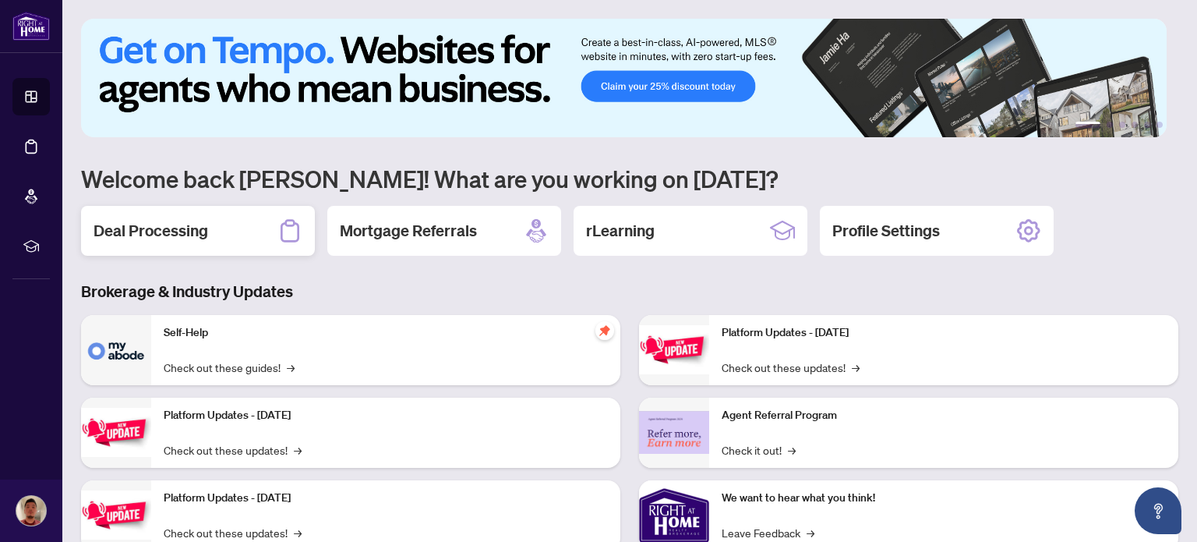
click at [247, 231] on div "Deal Processing" at bounding box center [198, 231] width 234 height 50
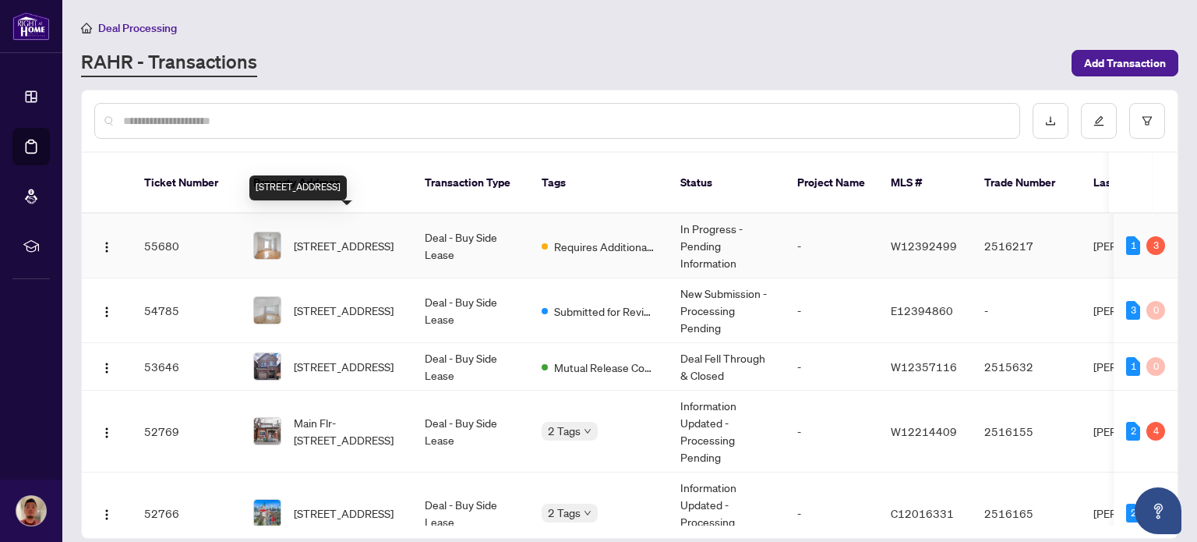
click at [353, 237] on span "220-1401 Dupont St, Toronto, Ontario M6H 4J7, Canada" at bounding box center [344, 245] width 100 height 17
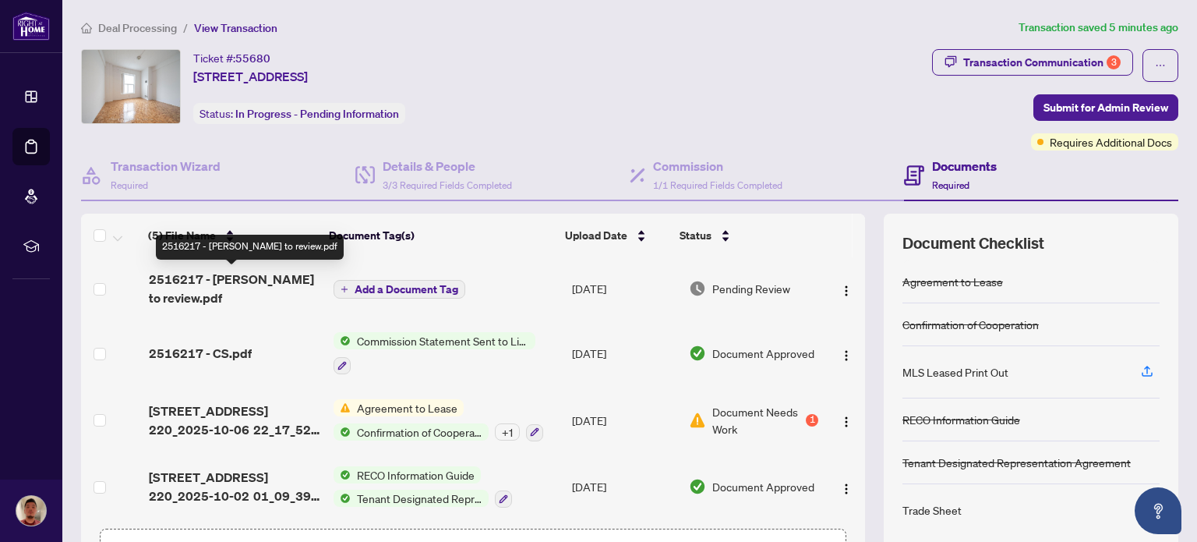
click at [268, 282] on span "2516217 - [PERSON_NAME] to review.pdf" at bounding box center [234, 288] width 171 height 37
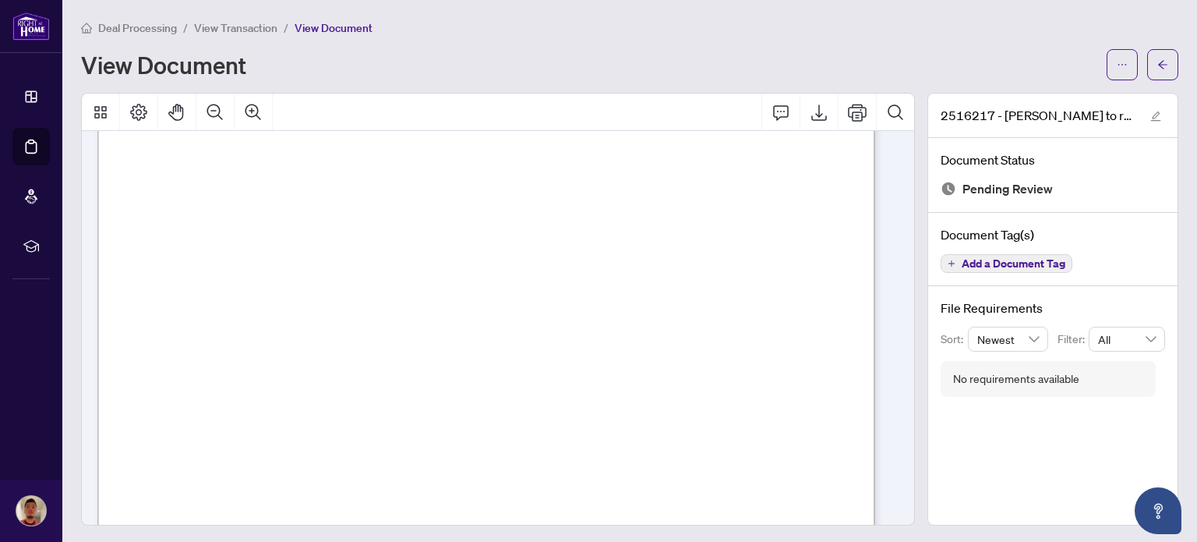
scroll to position [377, 0]
click at [1117, 65] on icon "ellipsis" at bounding box center [1122, 64] width 11 height 11
click at [1064, 90] on span "Download" at bounding box center [1054, 98] width 118 height 17
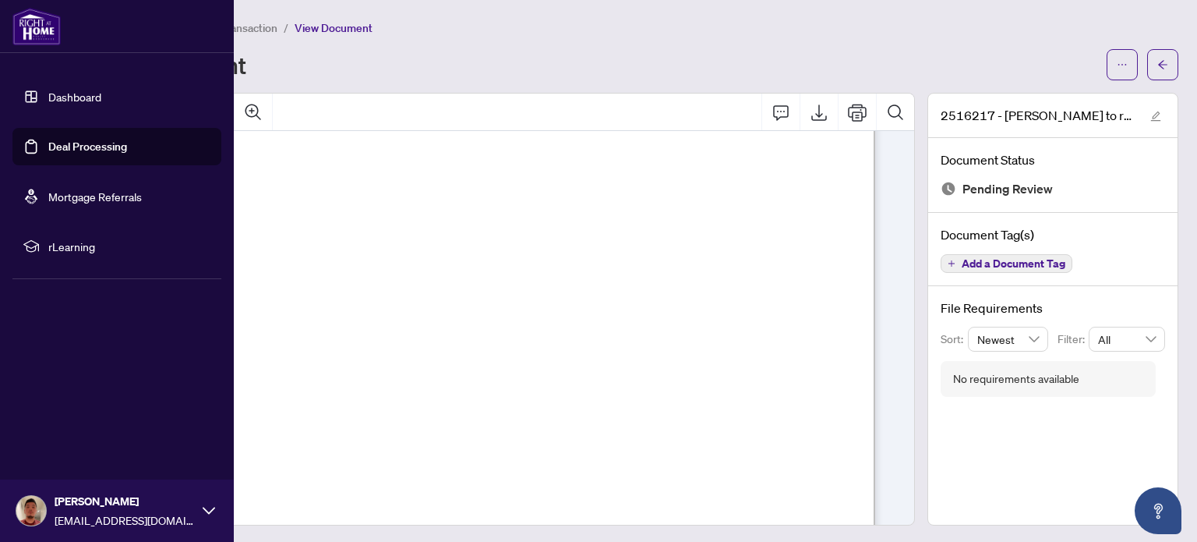
click at [48, 104] on link "Dashboard" at bounding box center [74, 97] width 53 height 14
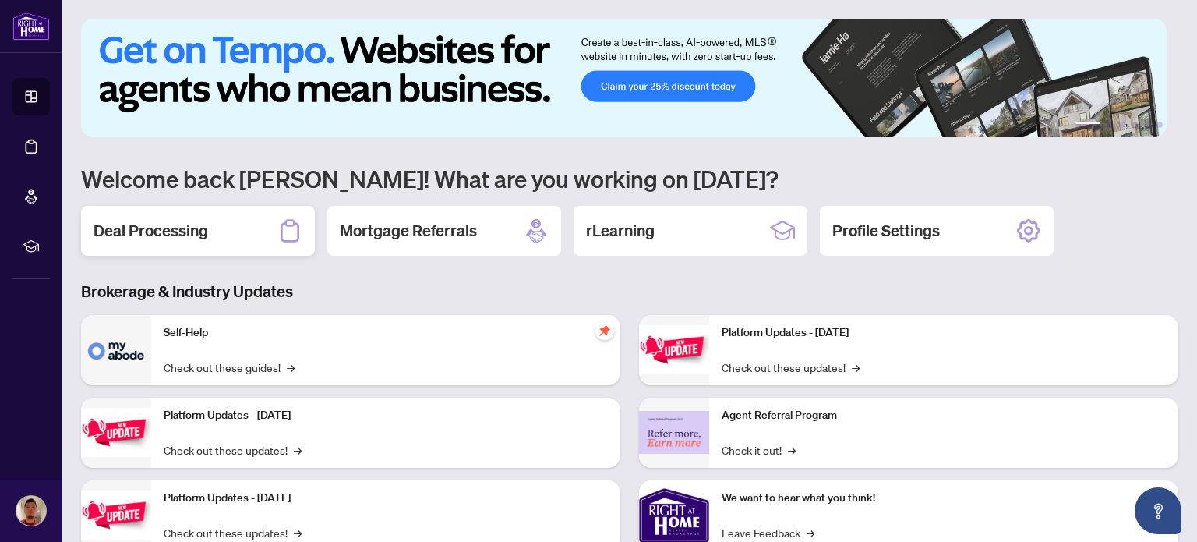
click at [229, 238] on div "Deal Processing" at bounding box center [198, 231] width 234 height 50
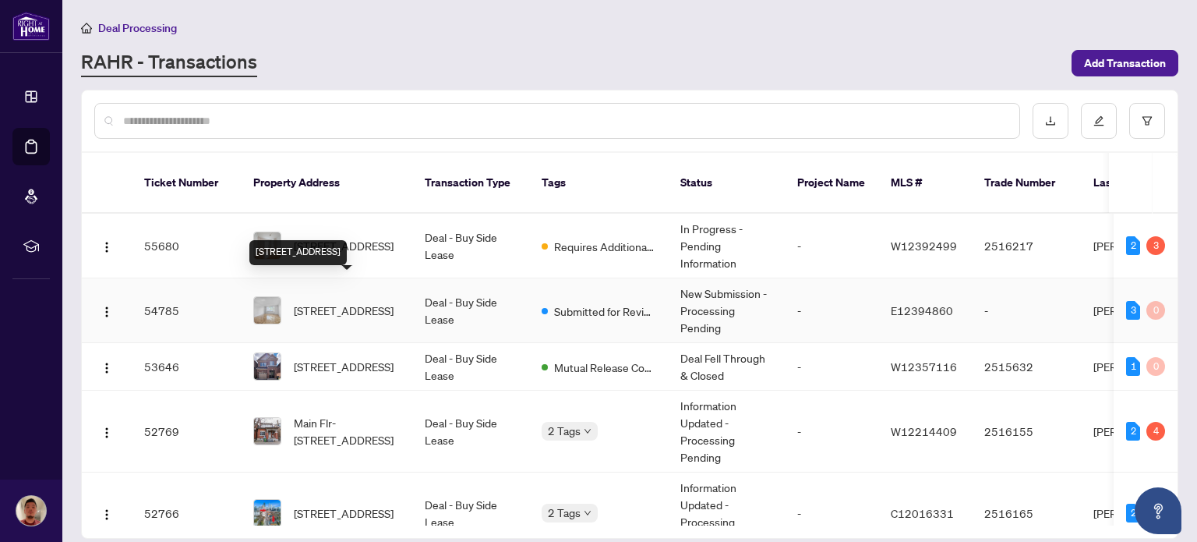
click at [342, 302] on span "501-165 Cosburn Ave, Toronto, Ontario M4J 2L3, Canada" at bounding box center [344, 310] width 100 height 17
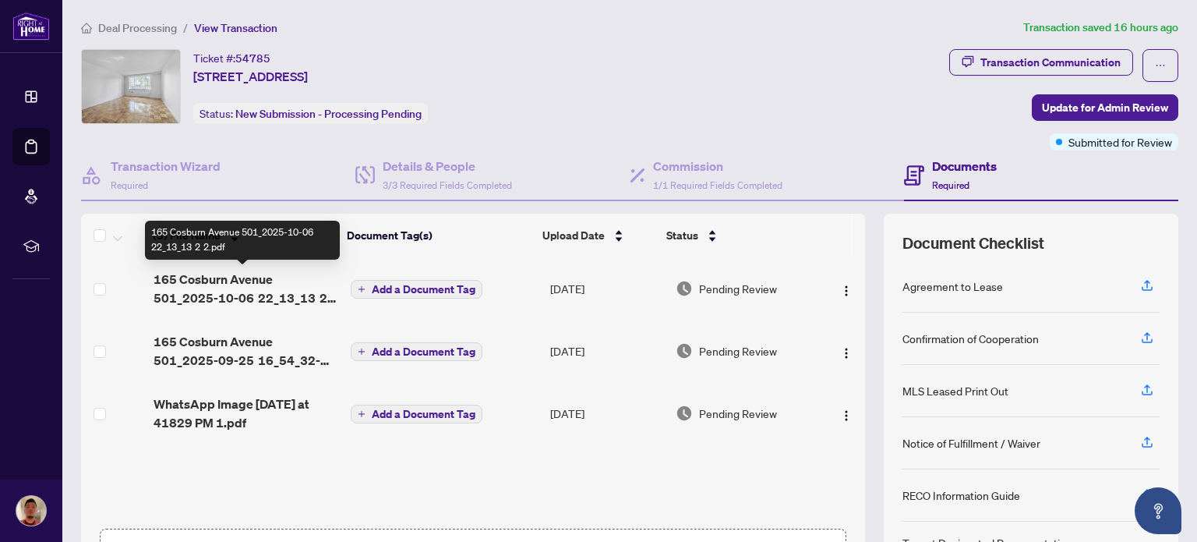
click at [245, 293] on span "165 Cosburn Avenue 501_2025-10-06 22_13_13 2 2.pdf" at bounding box center [246, 288] width 185 height 37
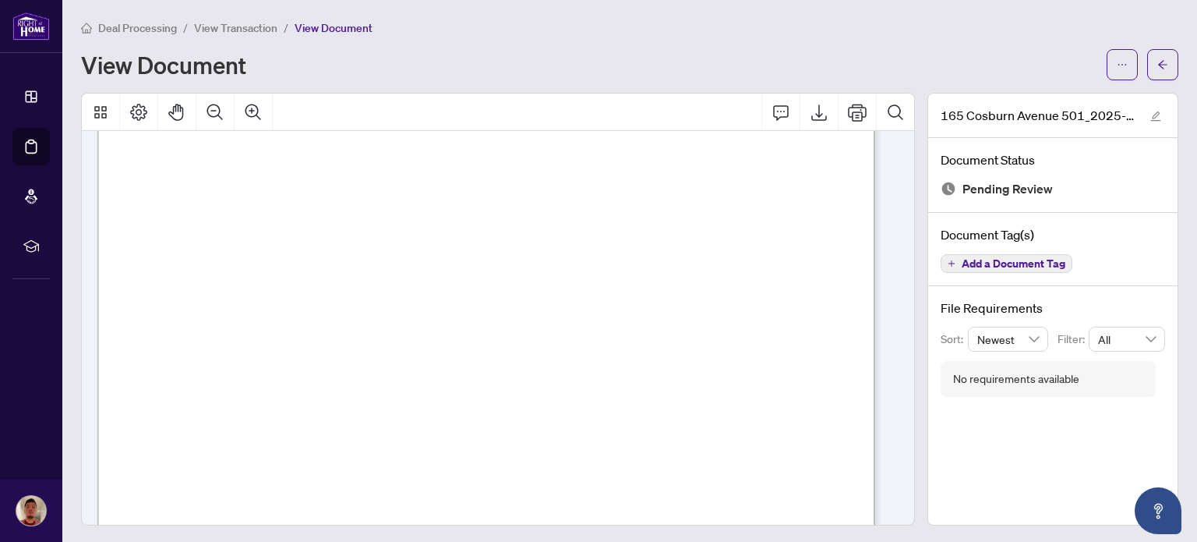
scroll to position [5350, 0]
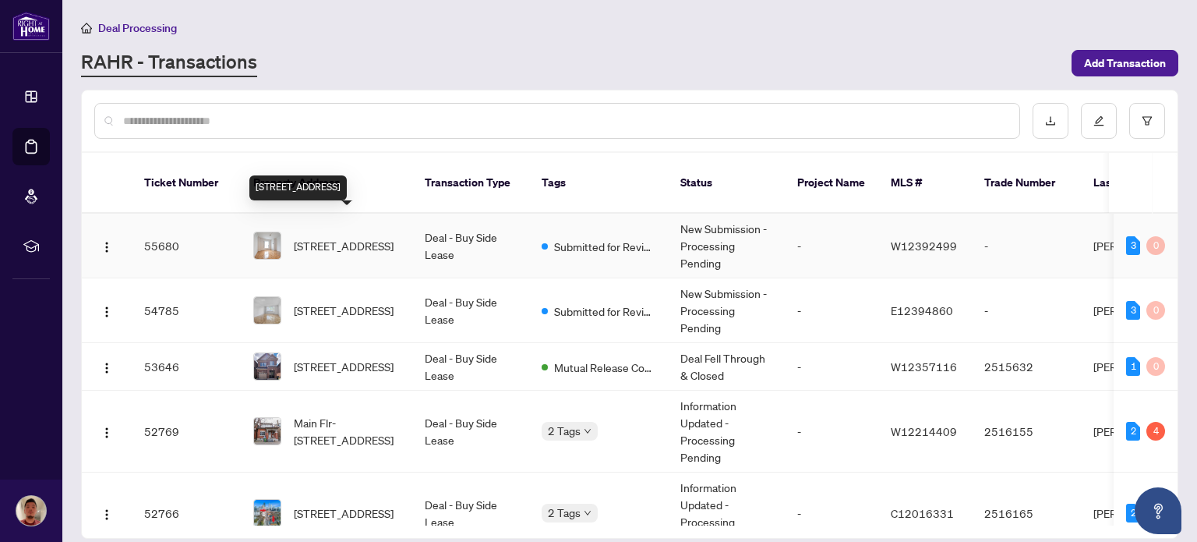
click at [361, 237] on span "220-1401 Dupont St, Toronto, Ontario M6H 4J7, Canada" at bounding box center [344, 245] width 100 height 17
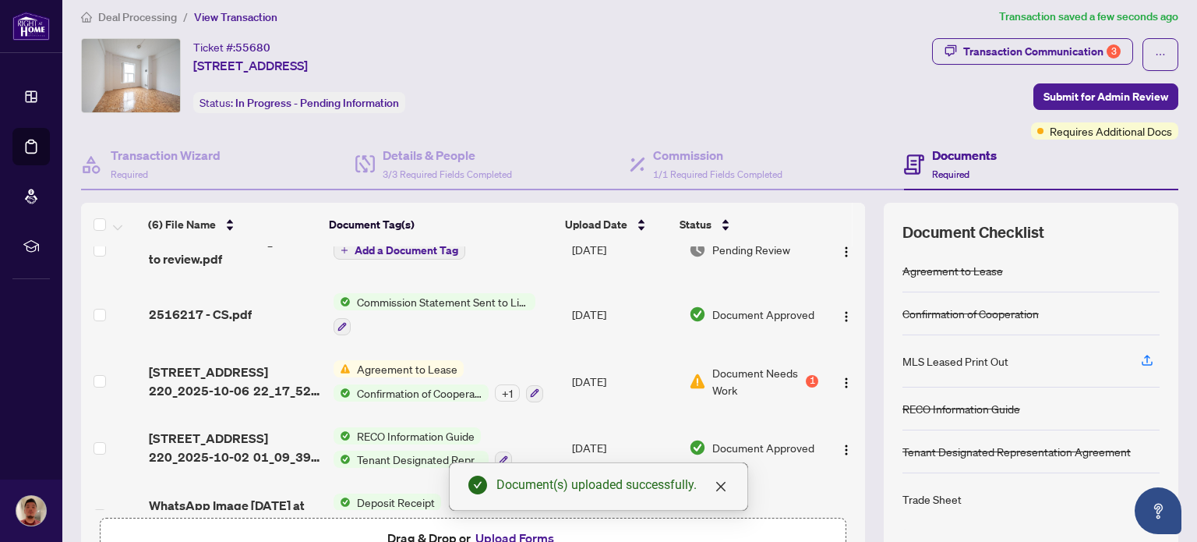
scroll to position [10, 0]
click at [977, 56] on div "Transaction Communication 3" at bounding box center [1042, 52] width 157 height 25
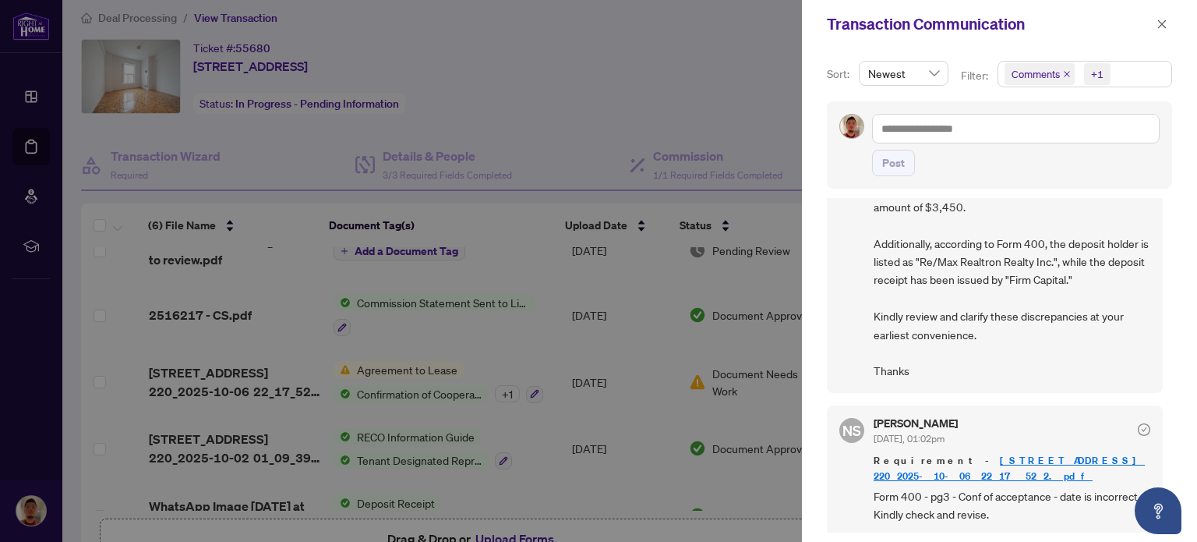
scroll to position [2, 0]
click at [978, 452] on link "[STREET_ADDRESS] 220_2025-10-06 22_17_52 2.pdf" at bounding box center [1009, 466] width 271 height 29
click at [610, 48] on div at bounding box center [598, 271] width 1197 height 542
click at [1165, 26] on icon "close" at bounding box center [1162, 24] width 11 height 11
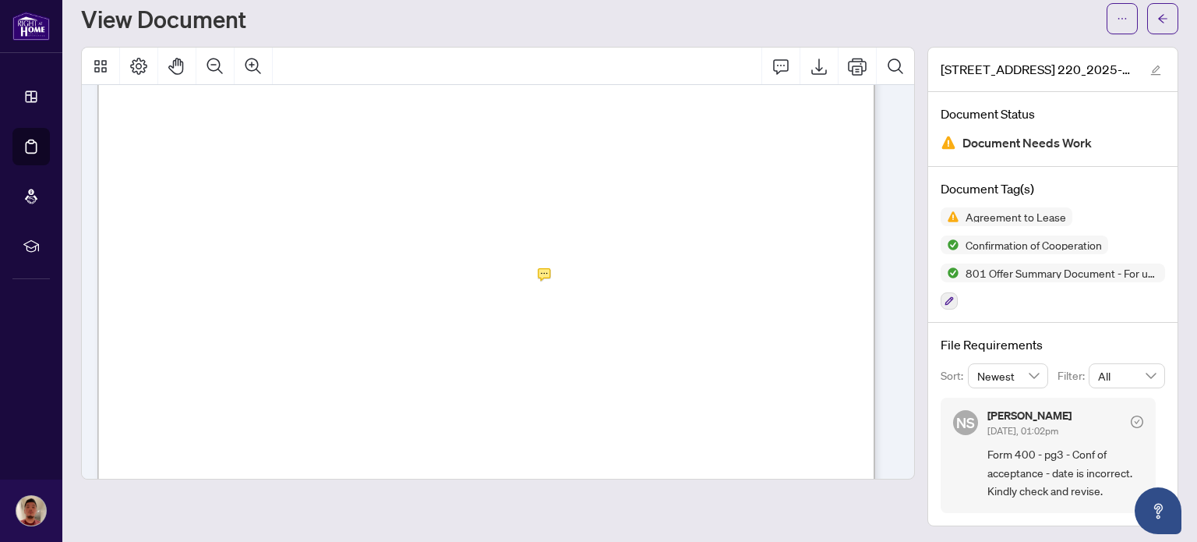
scroll to position [5380, 0]
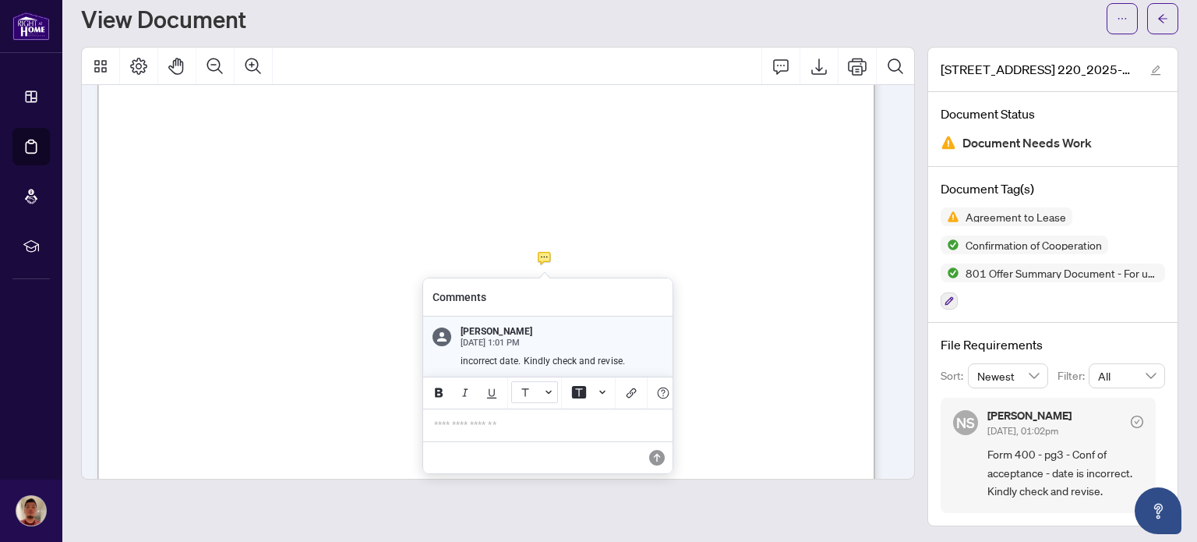
click at [522, 386] on icon "Font Color" at bounding box center [526, 392] width 16 height 16
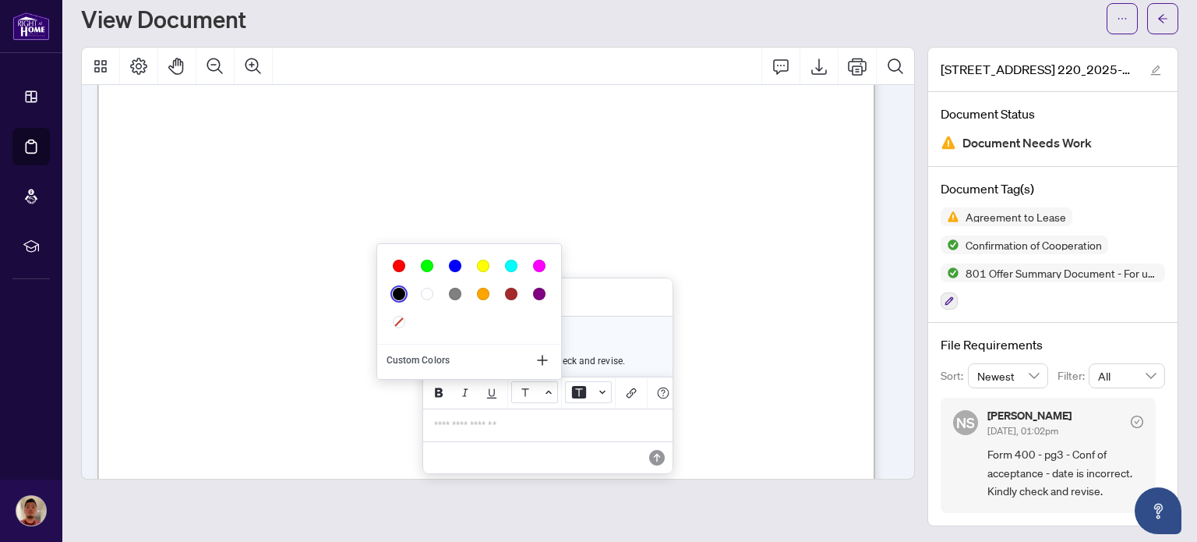
click at [574, 390] on icon "Background Color" at bounding box center [579, 392] width 14 height 12
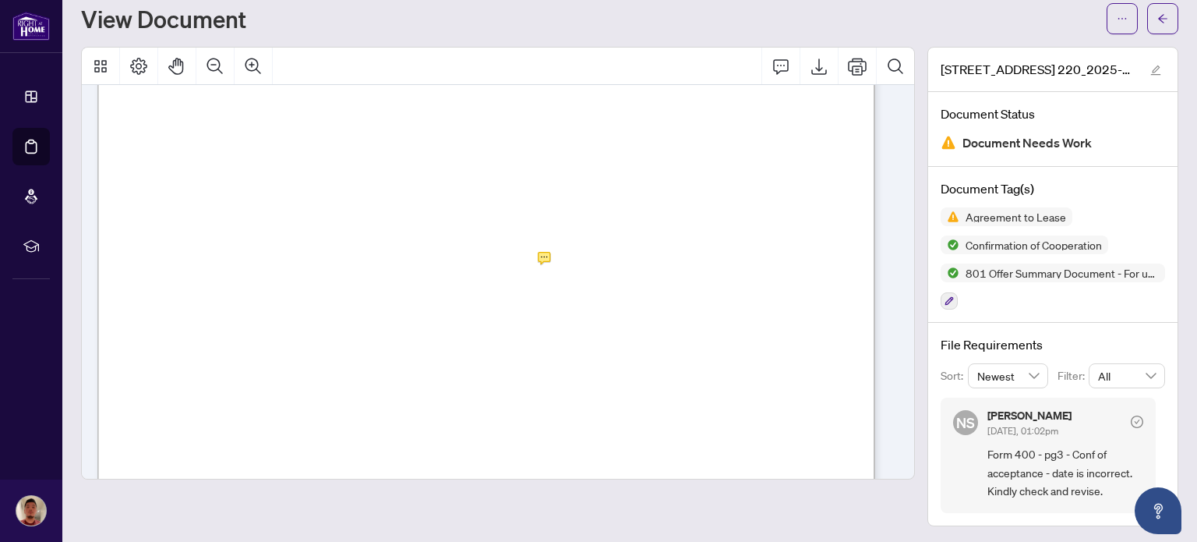
drag, startPoint x: 539, startPoint y: 264, endPoint x: 525, endPoint y: 265, distance: 14.8
click at [525, 265] on span "06" at bounding box center [529, 266] width 16 height 20
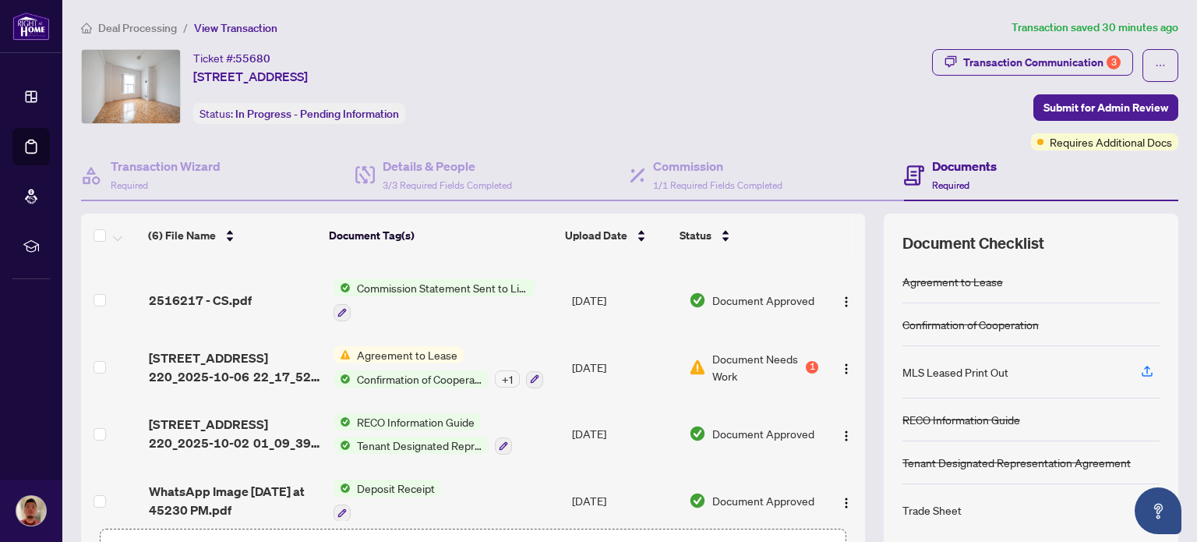
scroll to position [115, 0]
click at [413, 352] on span "Agreement to Lease" at bounding box center [407, 354] width 113 height 17
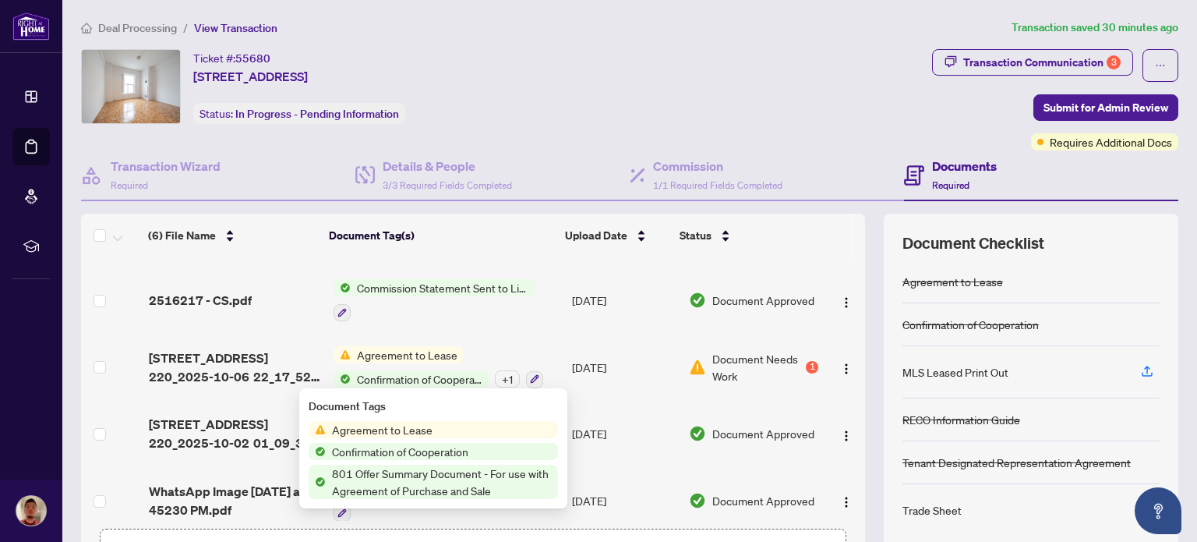
click at [387, 433] on span "Agreement to Lease" at bounding box center [382, 429] width 113 height 17
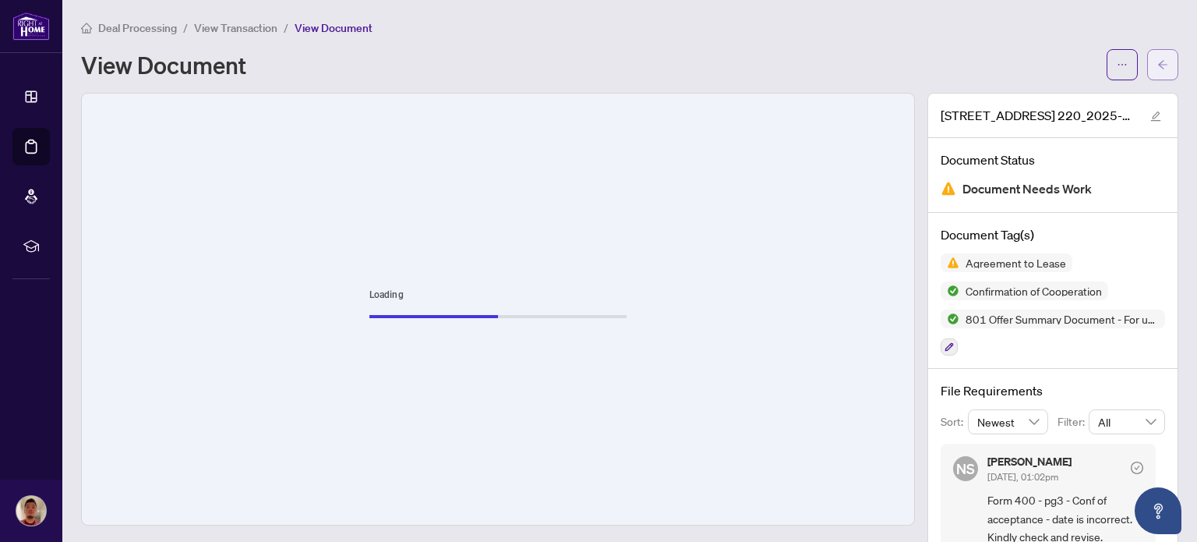
click at [1158, 65] on icon "arrow-left" at bounding box center [1162, 64] width 9 height 9
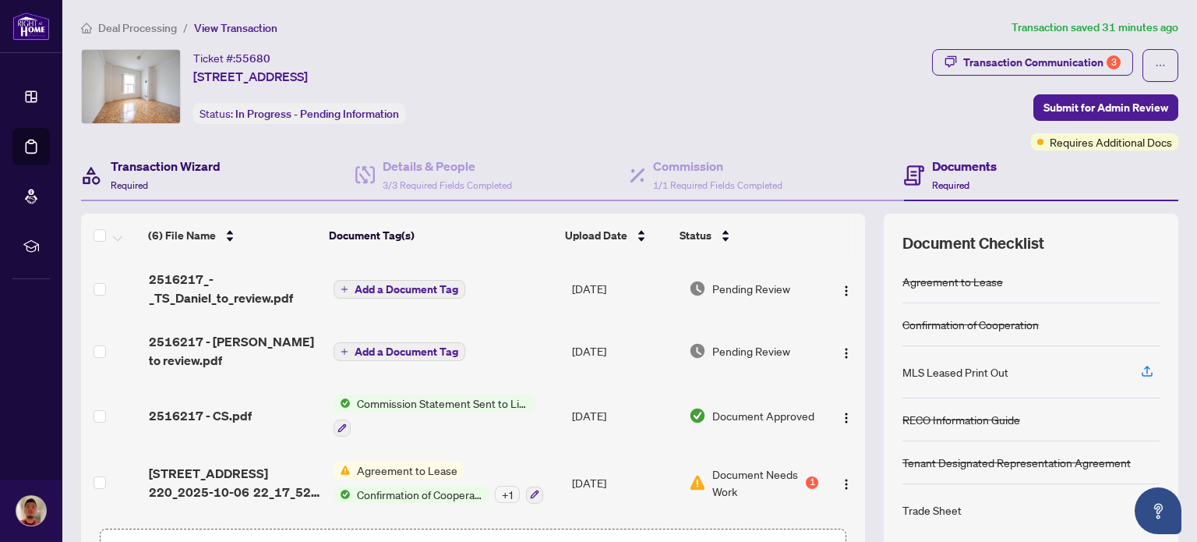
click at [200, 179] on div "Transaction Wizard Required" at bounding box center [166, 175] width 110 height 37
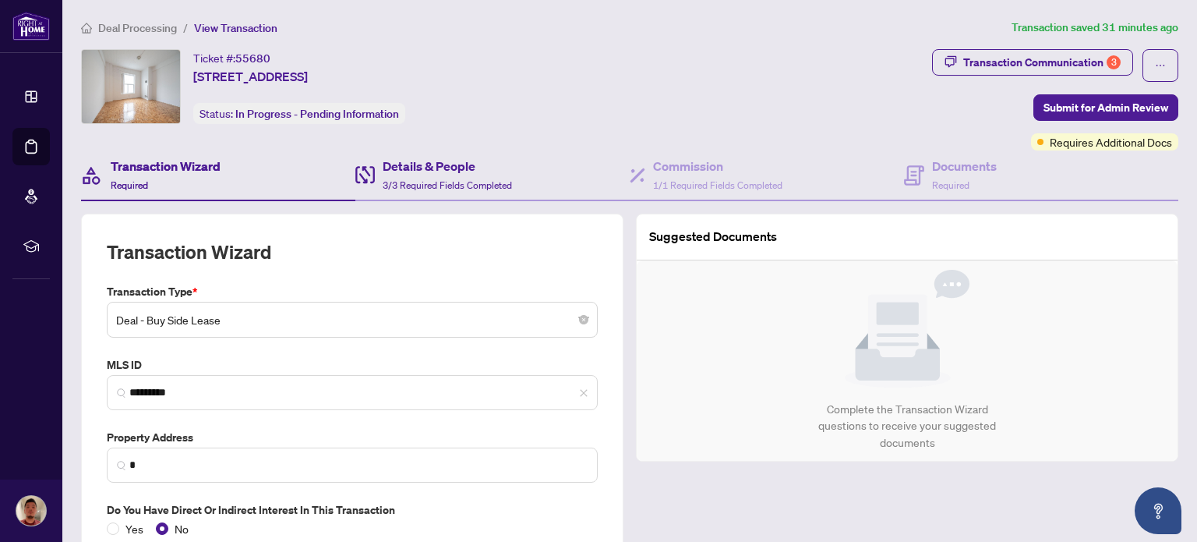
type input "**********"
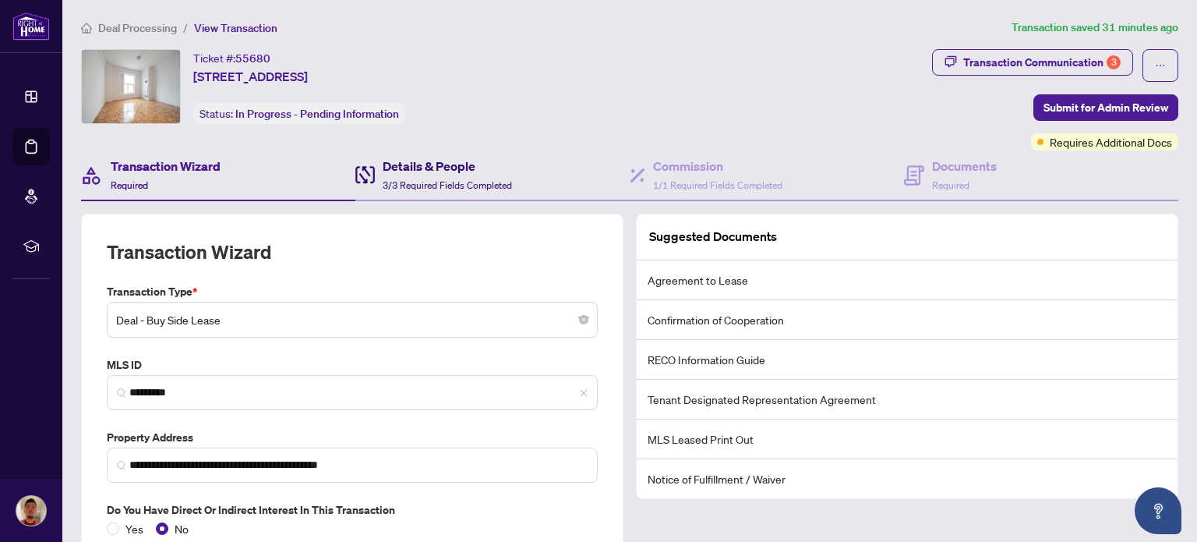
click at [401, 184] on span "3/3 Required Fields Completed" at bounding box center [447, 185] width 129 height 12
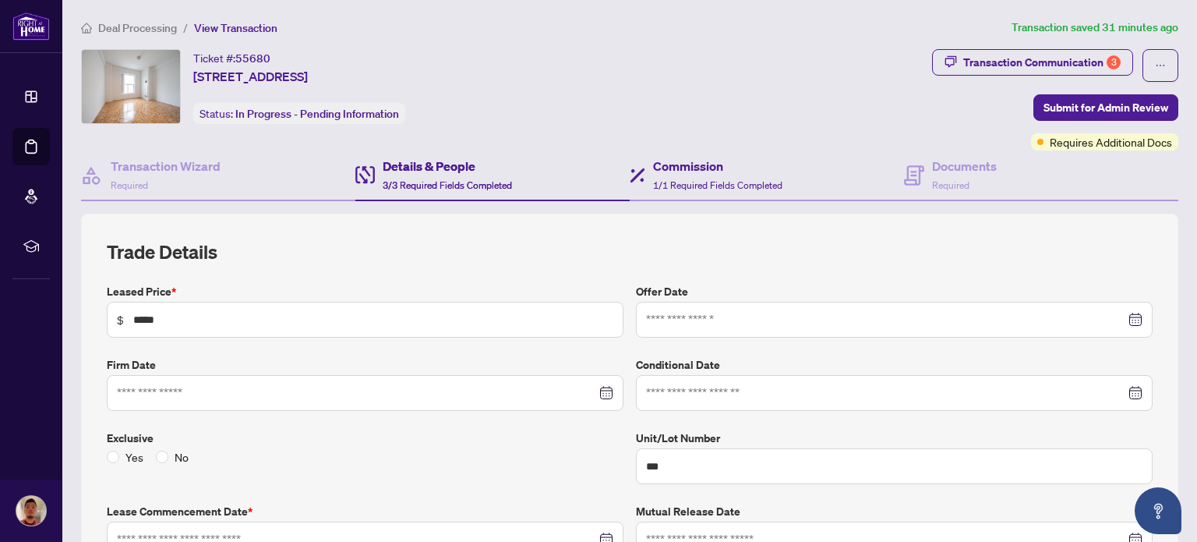
type input "**********"
click at [688, 171] on h4 "Commission" at bounding box center [717, 166] width 129 height 19
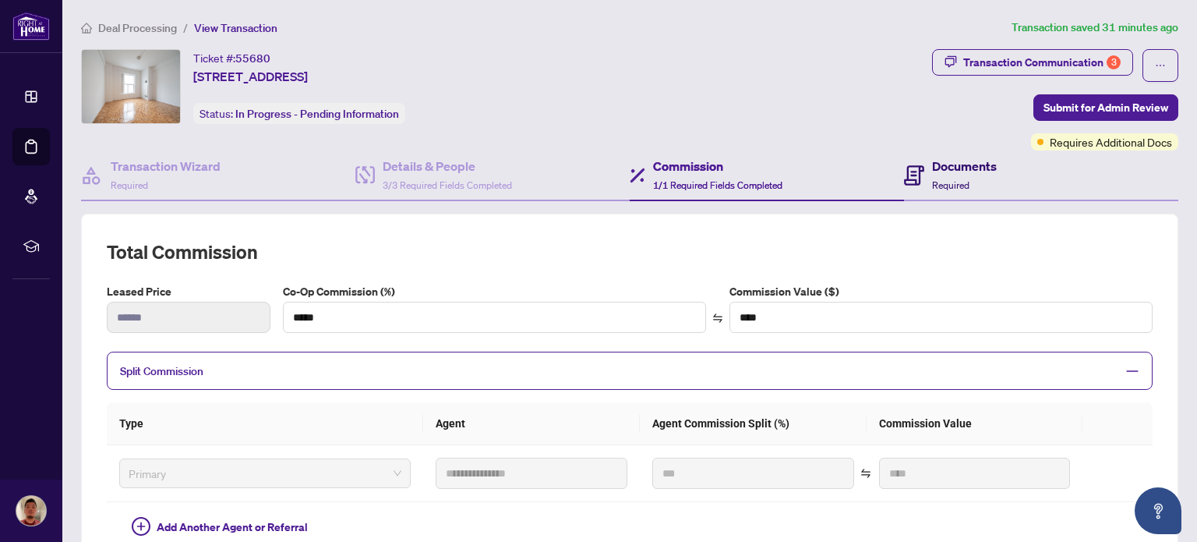
click at [932, 180] on span "Required" at bounding box center [950, 185] width 37 height 12
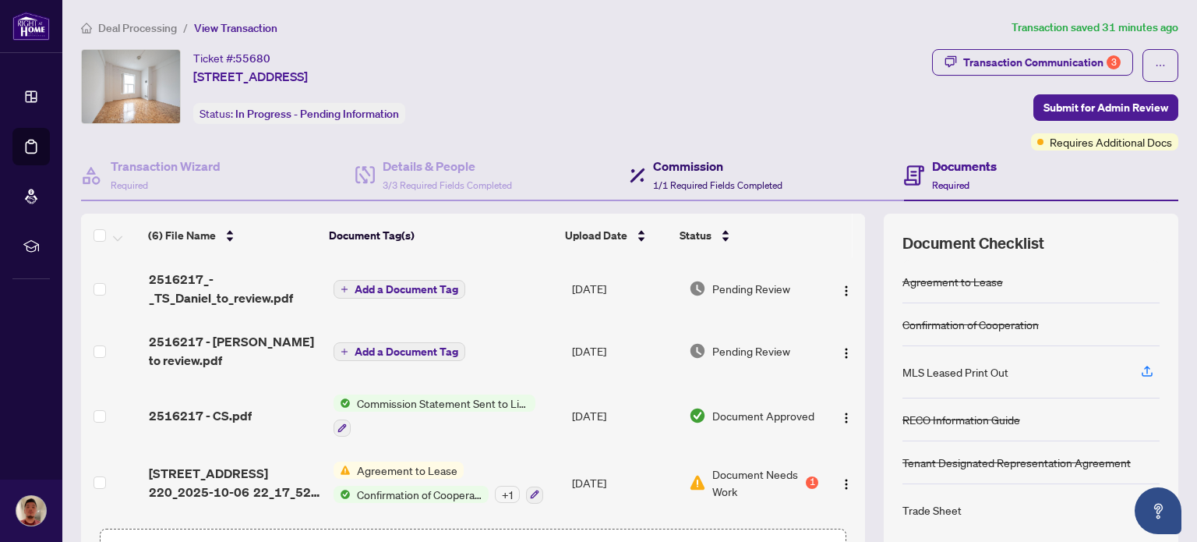
click at [696, 184] on span "1/1 Required Fields Completed" at bounding box center [717, 185] width 129 height 12
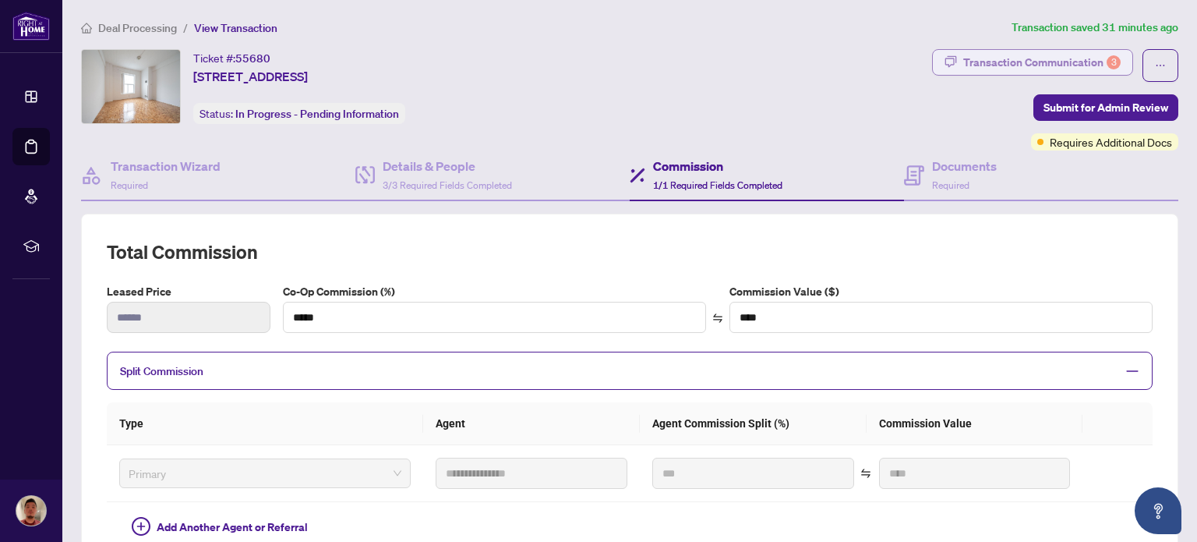
click at [1001, 62] on div "Transaction Communication 3" at bounding box center [1042, 62] width 157 height 25
type textarea "**********"
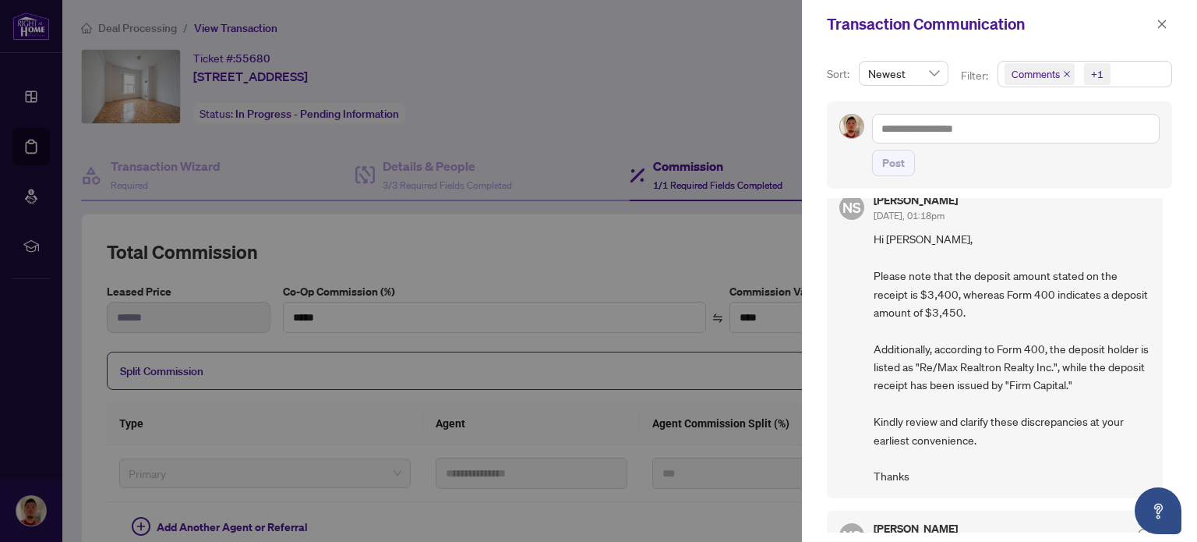
scroll to position [536, 0]
click at [717, 288] on div at bounding box center [598, 271] width 1197 height 542
click at [1159, 28] on icon "close" at bounding box center [1162, 24] width 11 height 11
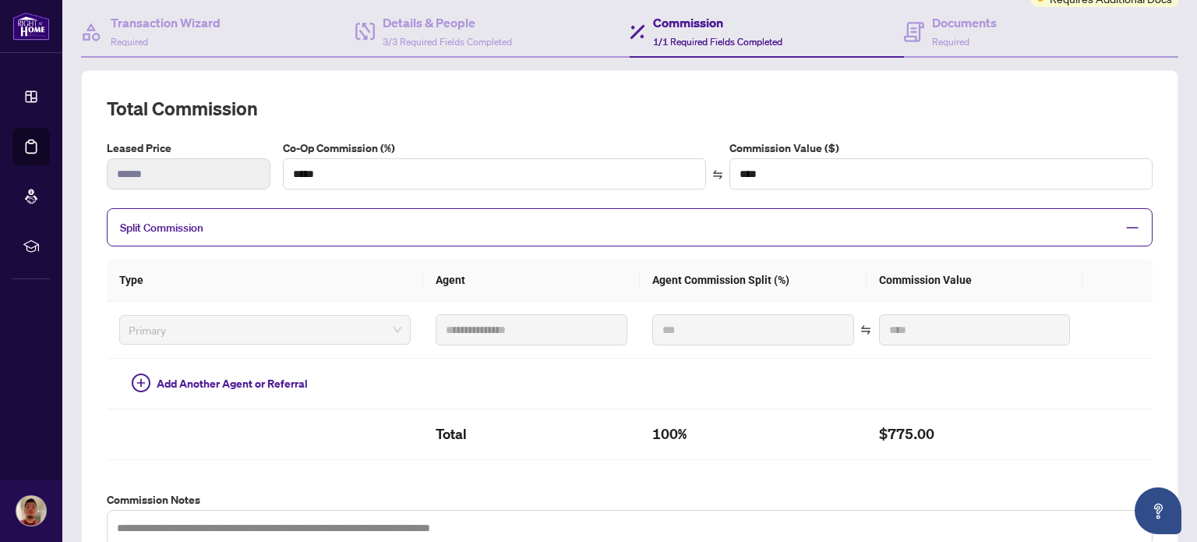
scroll to position [0, 0]
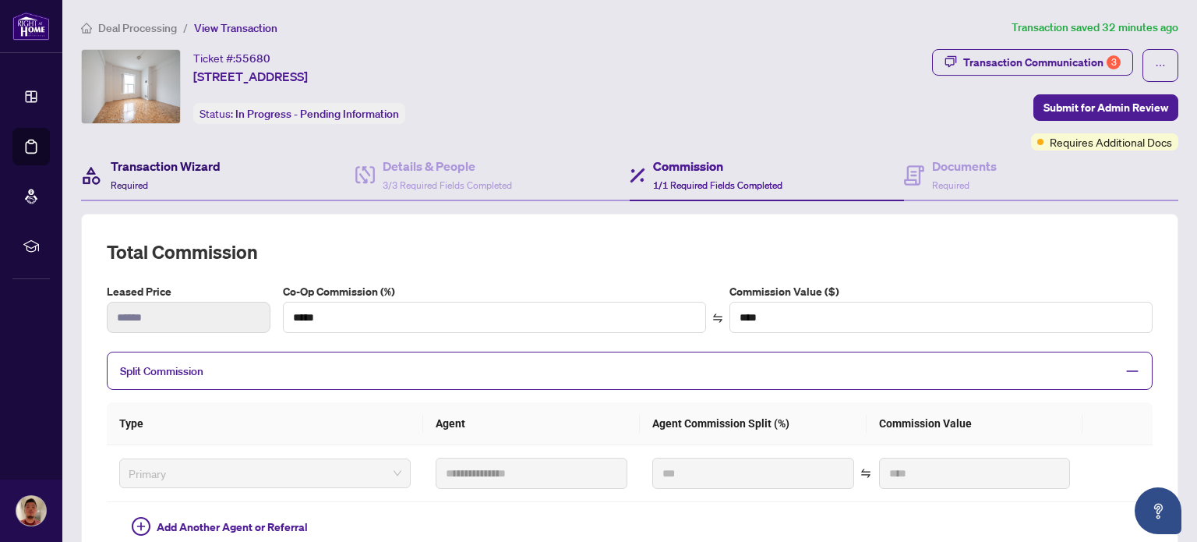
click at [212, 182] on div "Transaction Wizard Required" at bounding box center [166, 175] width 110 height 37
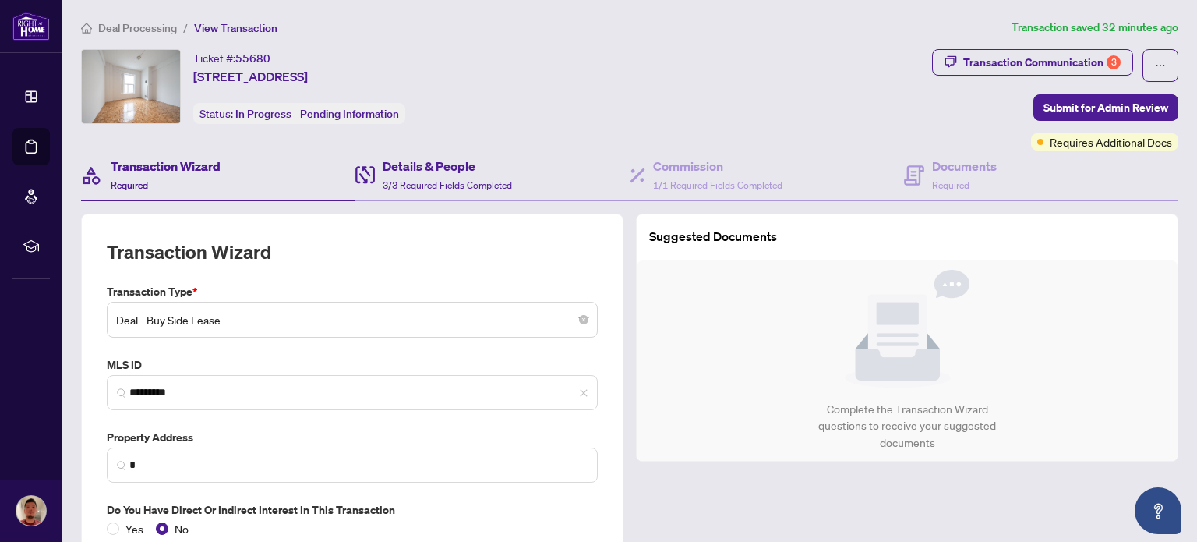
type input "**********"
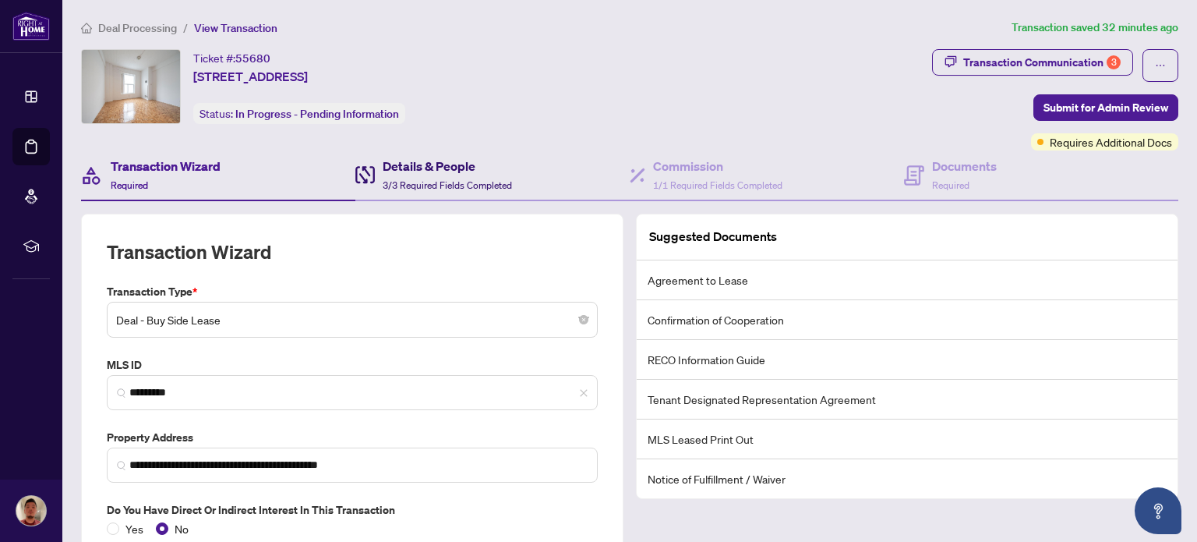
click at [410, 184] on span "3/3 Required Fields Completed" at bounding box center [447, 185] width 129 height 12
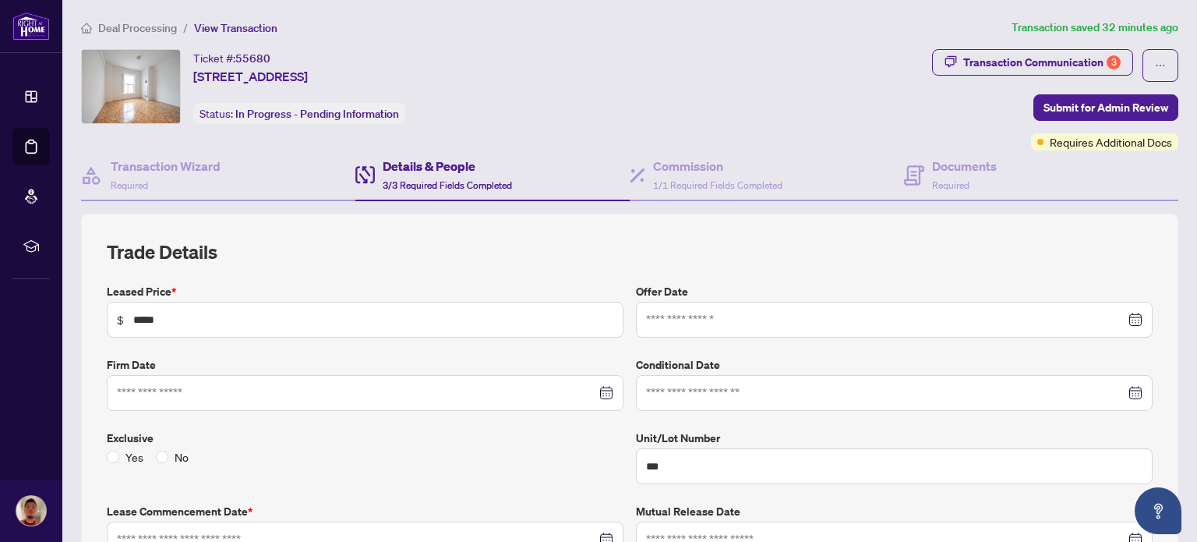
type input "**********"
click at [675, 177] on div "Commission 1/1 Required Fields Completed" at bounding box center [717, 175] width 129 height 37
type textarea "**********"
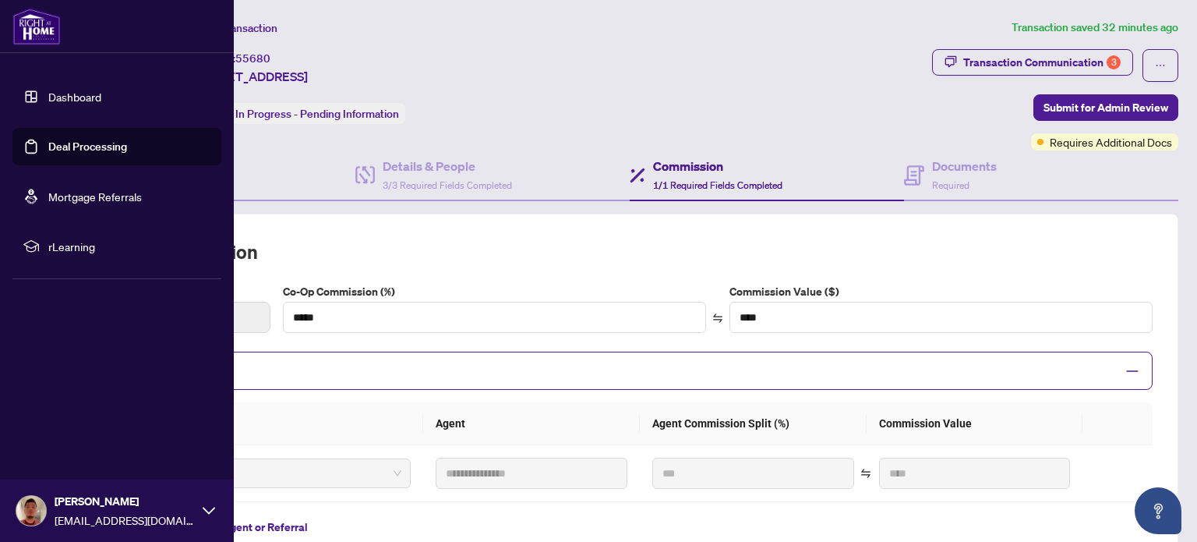
click at [48, 97] on link "Dashboard" at bounding box center [74, 97] width 53 height 14
